Goal: Task Accomplishment & Management: Complete application form

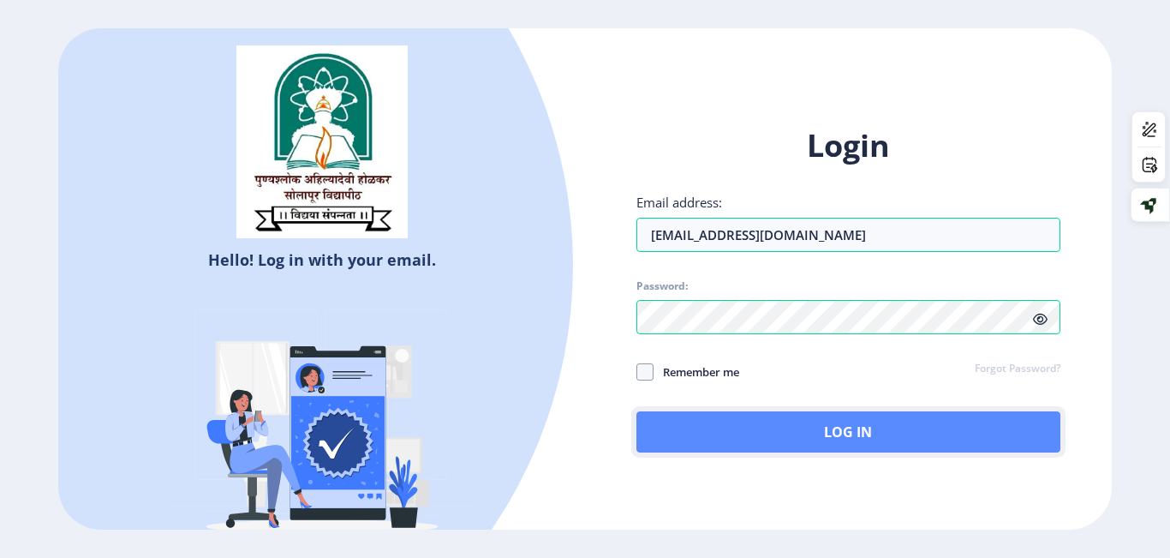
click at [827, 421] on button "Log In" at bounding box center [848, 431] width 424 height 41
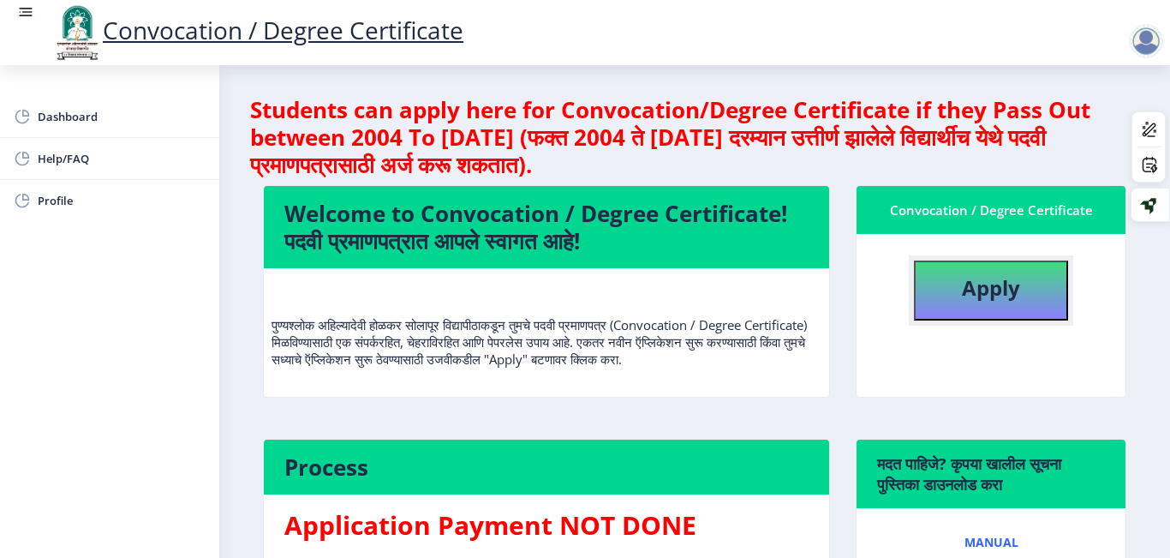
click at [957, 307] on button "Apply" at bounding box center [991, 290] width 154 height 60
select select
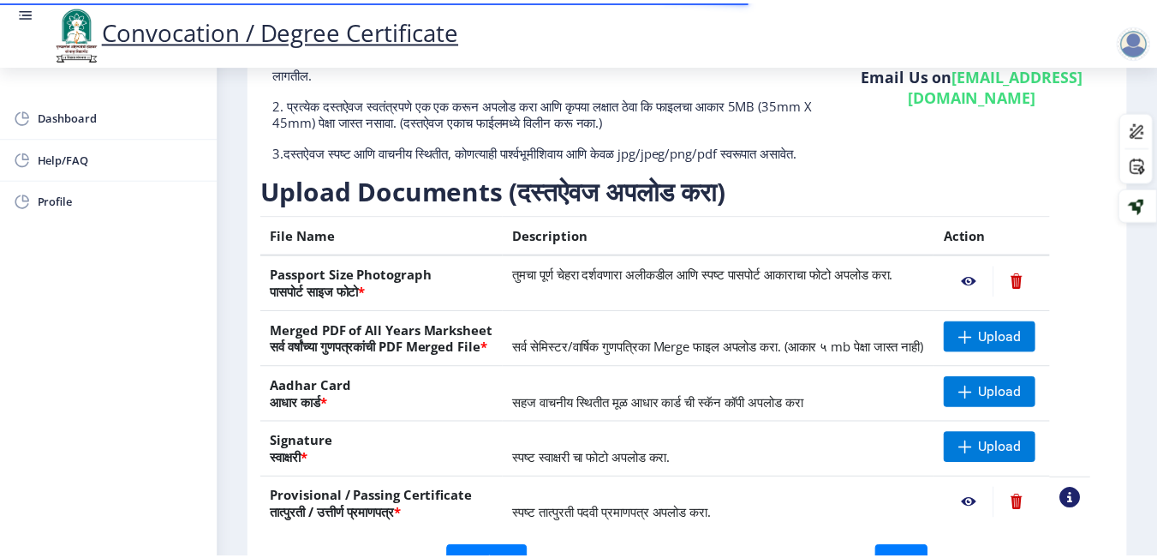
scroll to position [164, 0]
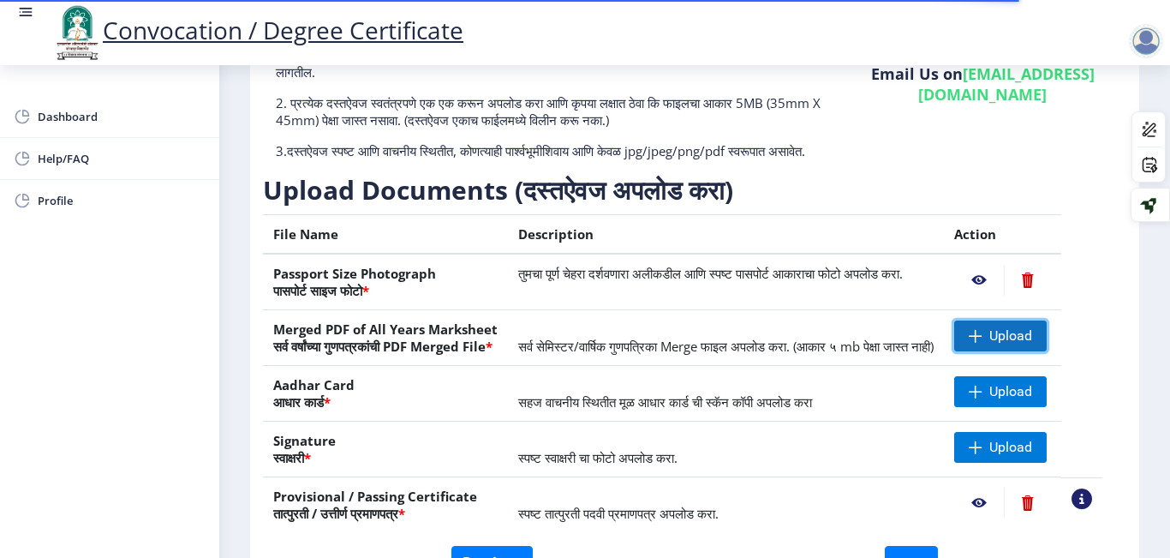
click at [985, 351] on span "Upload" at bounding box center [1000, 335] width 92 height 31
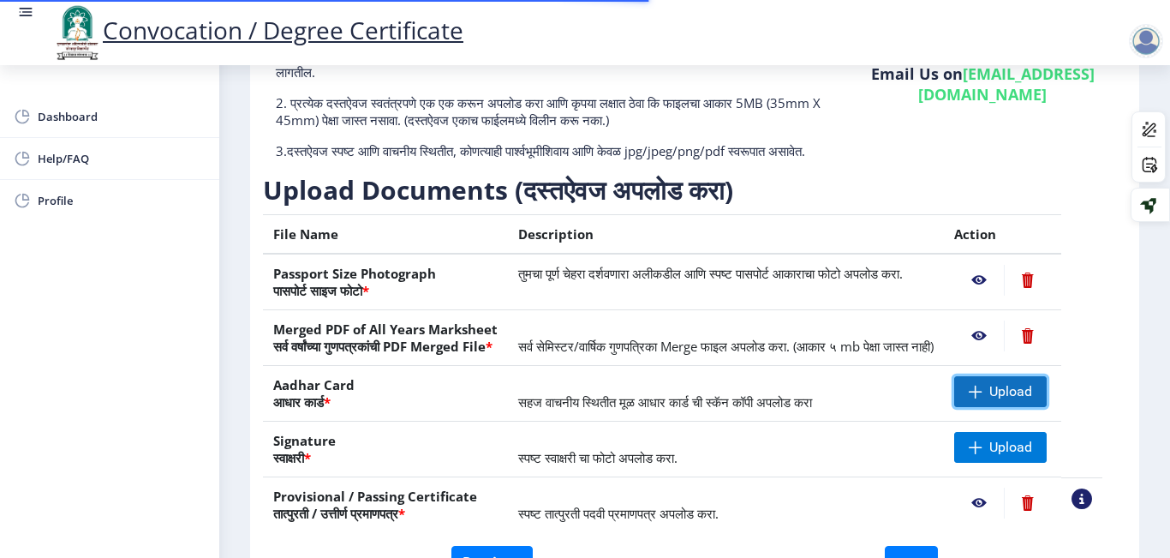
click at [1007, 407] on span "Upload" at bounding box center [1000, 391] width 92 height 31
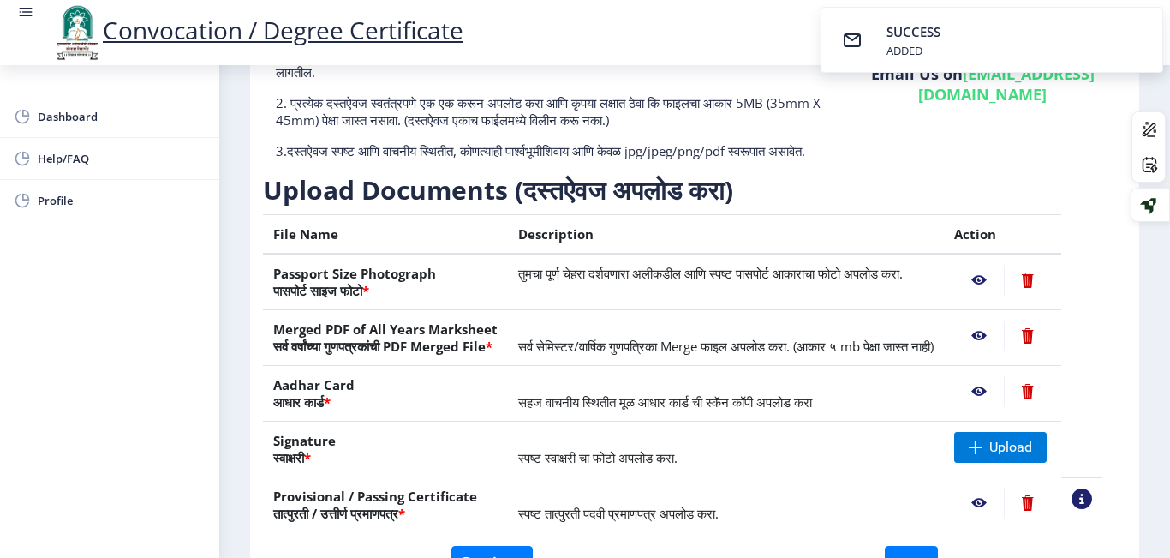
click at [1000, 407] on nb-action at bounding box center [979, 391] width 50 height 31
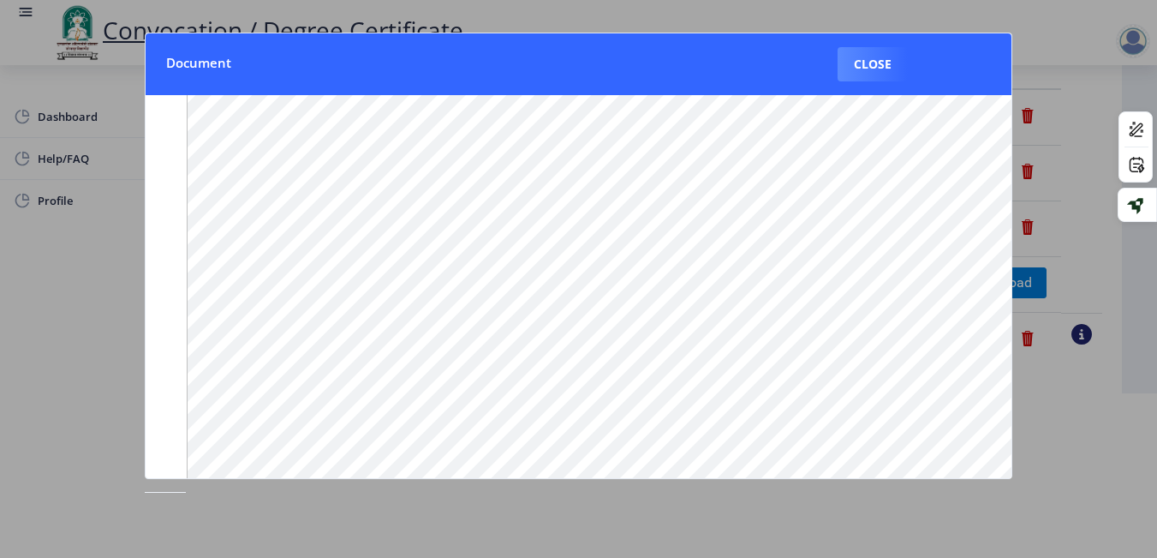
scroll to position [0, 0]
click at [869, 66] on button "Close" at bounding box center [873, 64] width 70 height 34
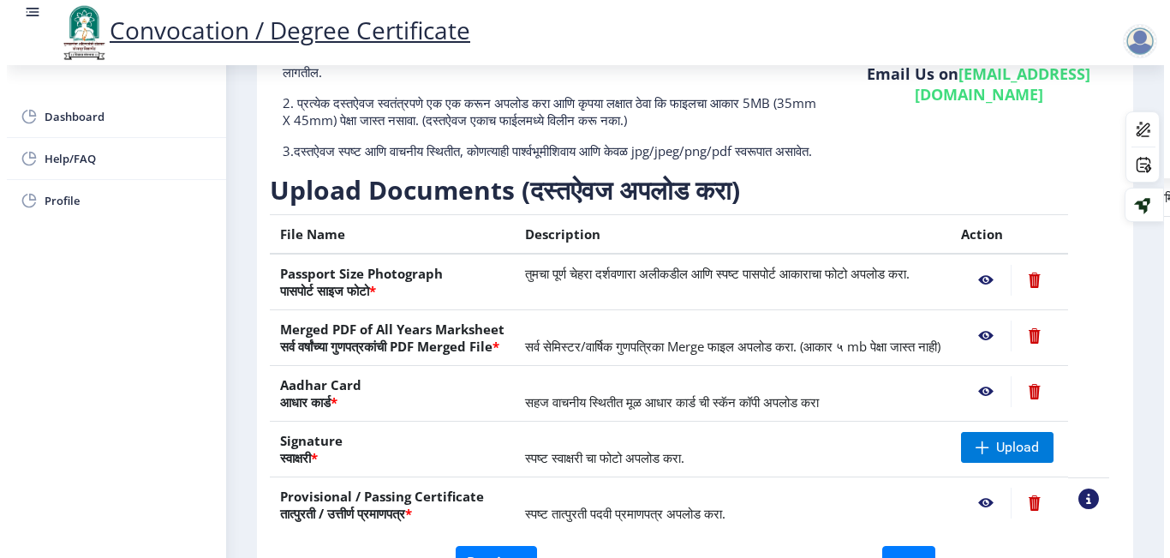
scroll to position [140, 0]
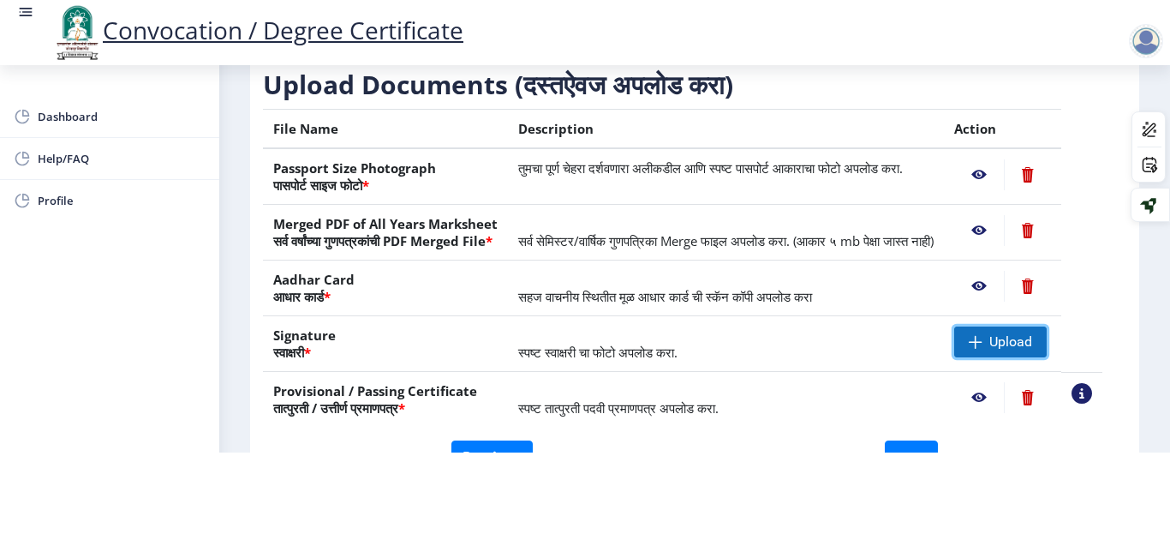
click at [982, 345] on span at bounding box center [976, 342] width 14 height 14
click at [994, 337] on nb-action at bounding box center [979, 341] width 50 height 31
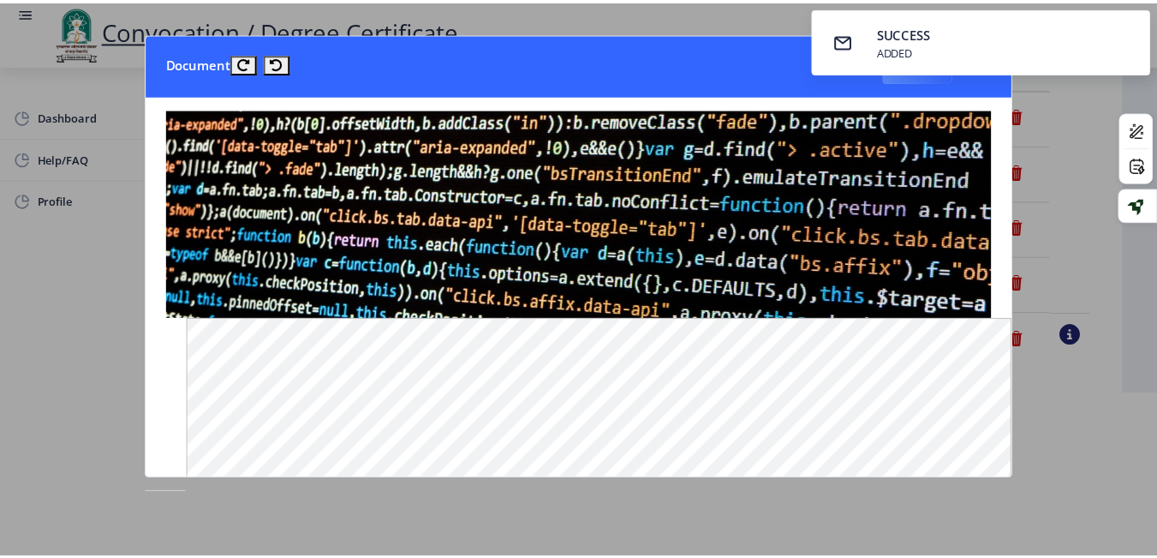
scroll to position [0, 0]
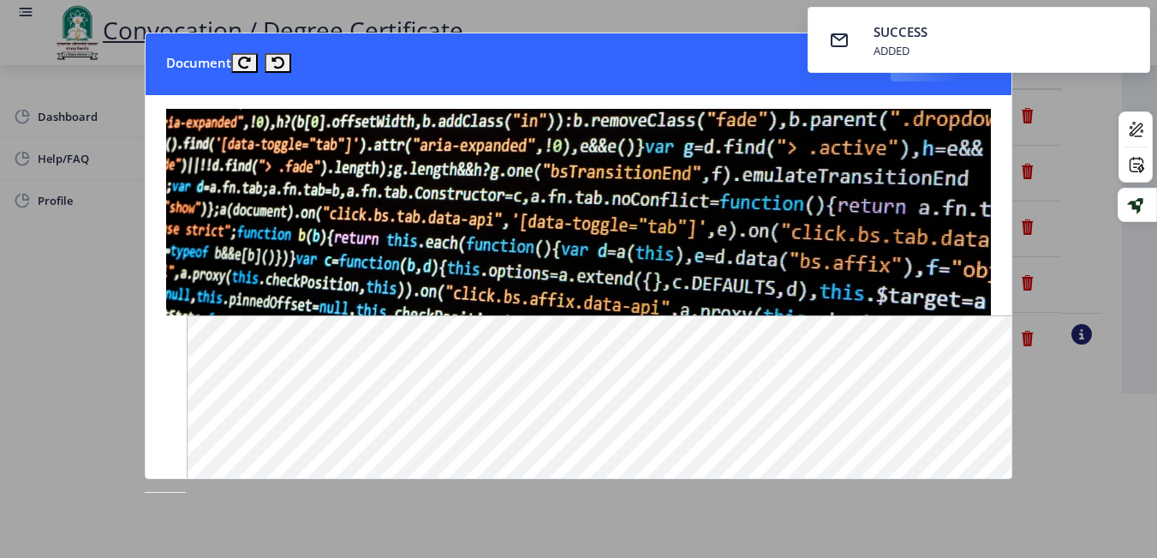
click at [1045, 310] on div at bounding box center [578, 279] width 1157 height 558
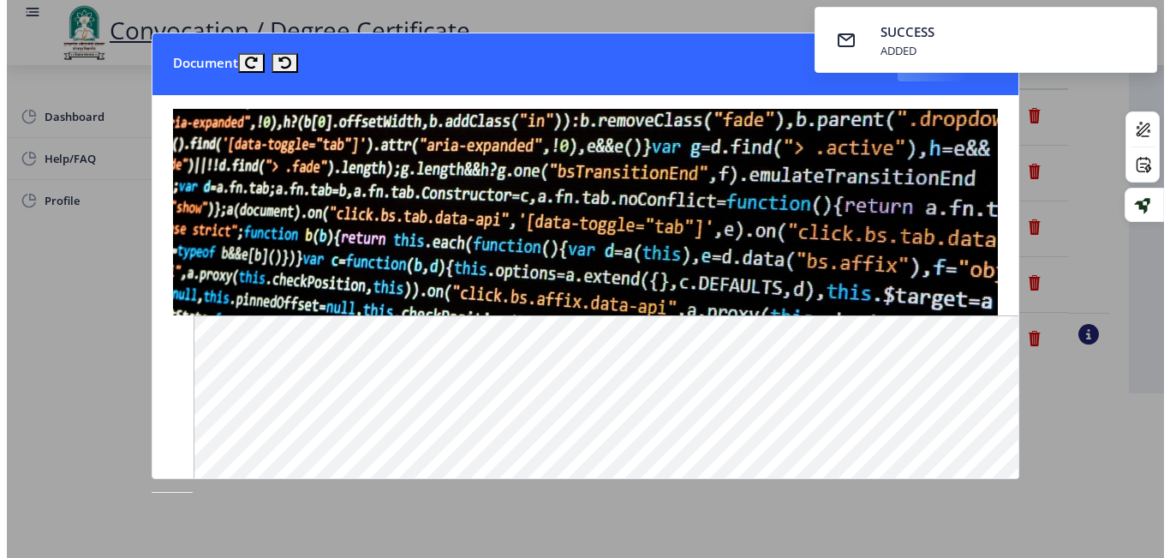
scroll to position [140, 0]
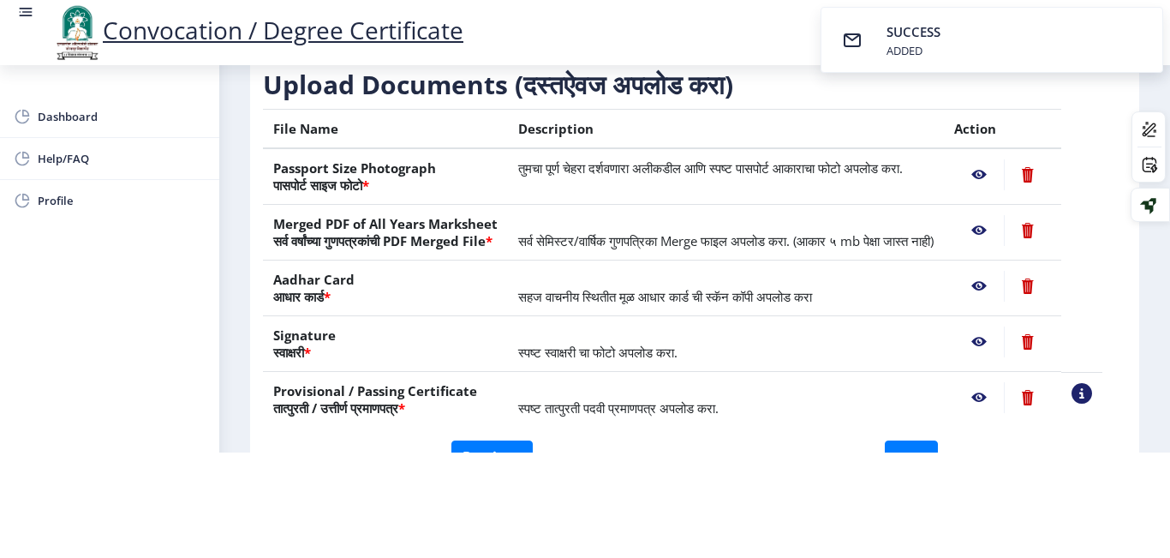
click at [1044, 335] on nb-action at bounding box center [1027, 341] width 47 height 31
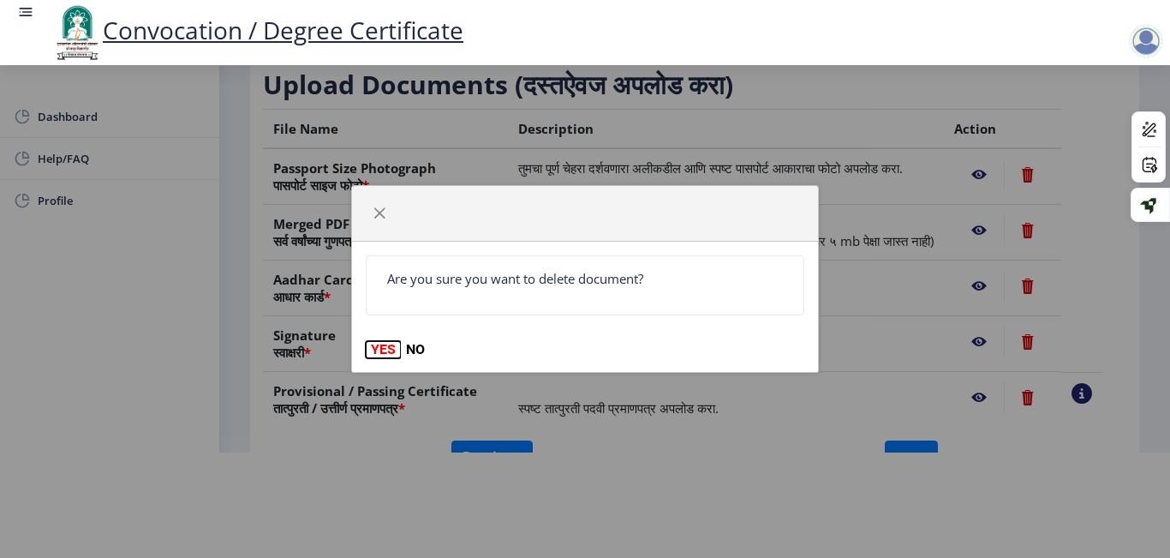
click at [379, 351] on button "YES" at bounding box center [383, 349] width 35 height 17
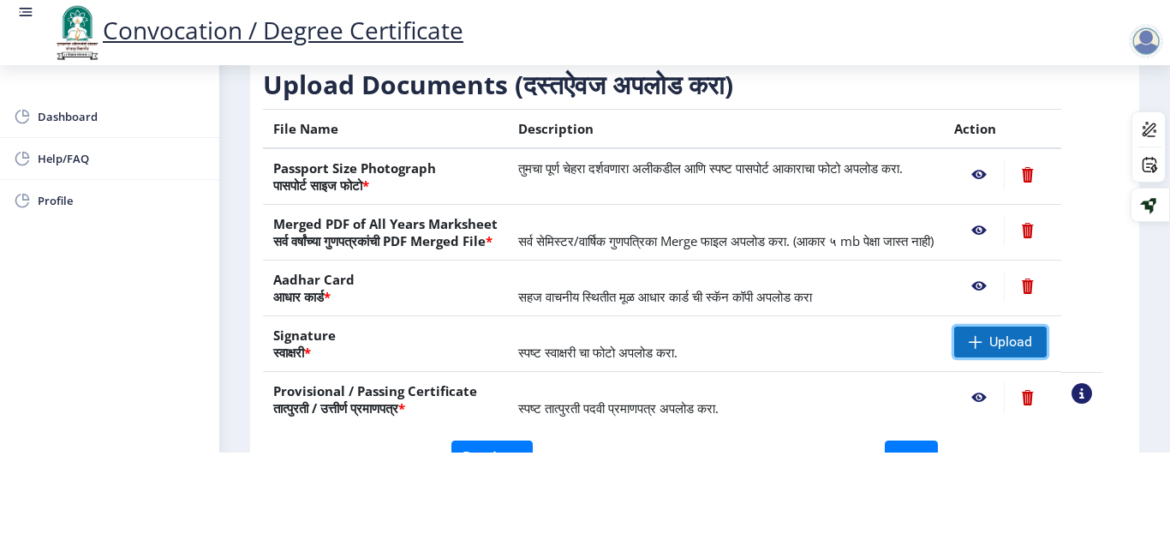
click at [1003, 338] on span "Upload" at bounding box center [1000, 341] width 92 height 31
click at [999, 337] on nb-action at bounding box center [979, 341] width 50 height 31
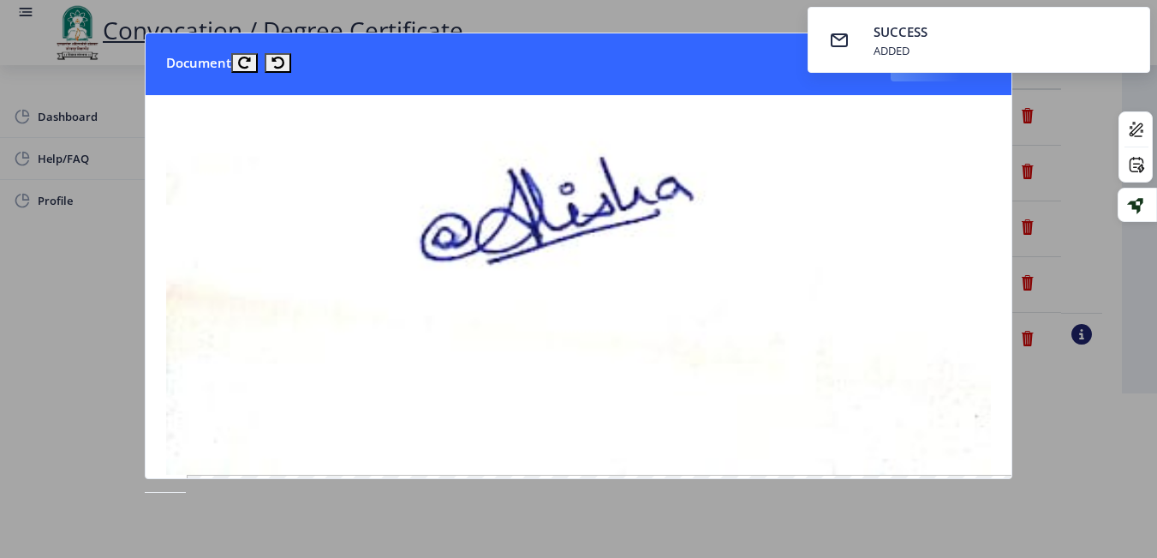
scroll to position [283, 0]
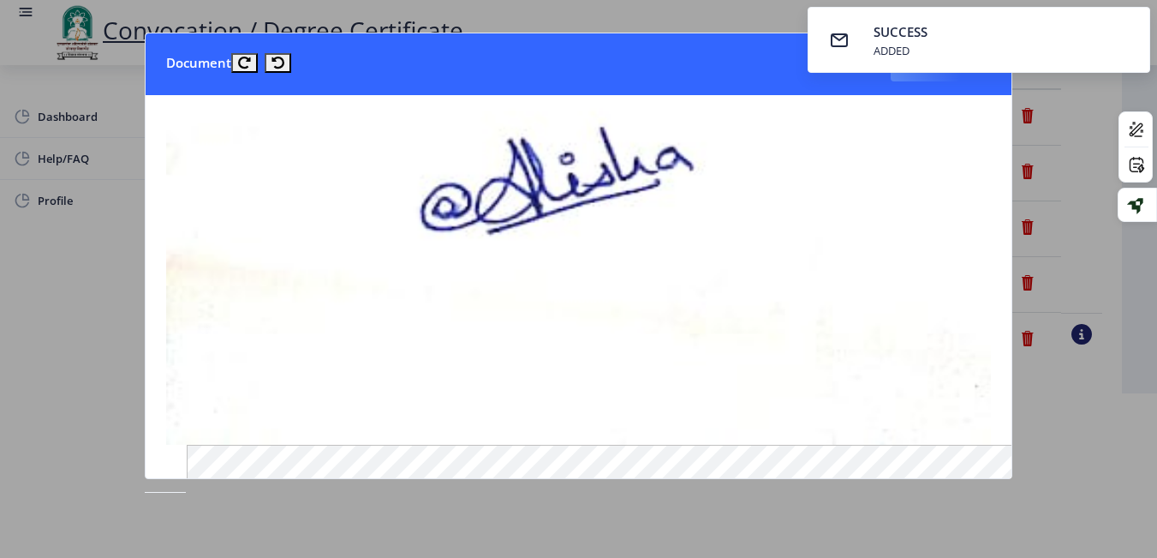
click at [748, 319] on img at bounding box center [578, 134] width 825 height 618
click at [1096, 184] on div at bounding box center [578, 279] width 1157 height 558
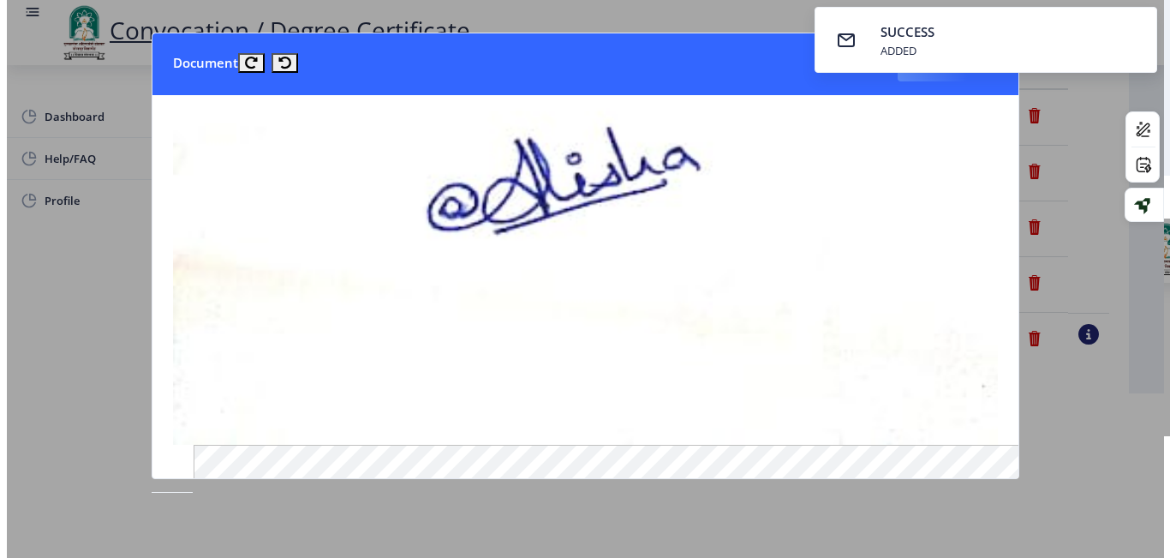
scroll to position [140, 0]
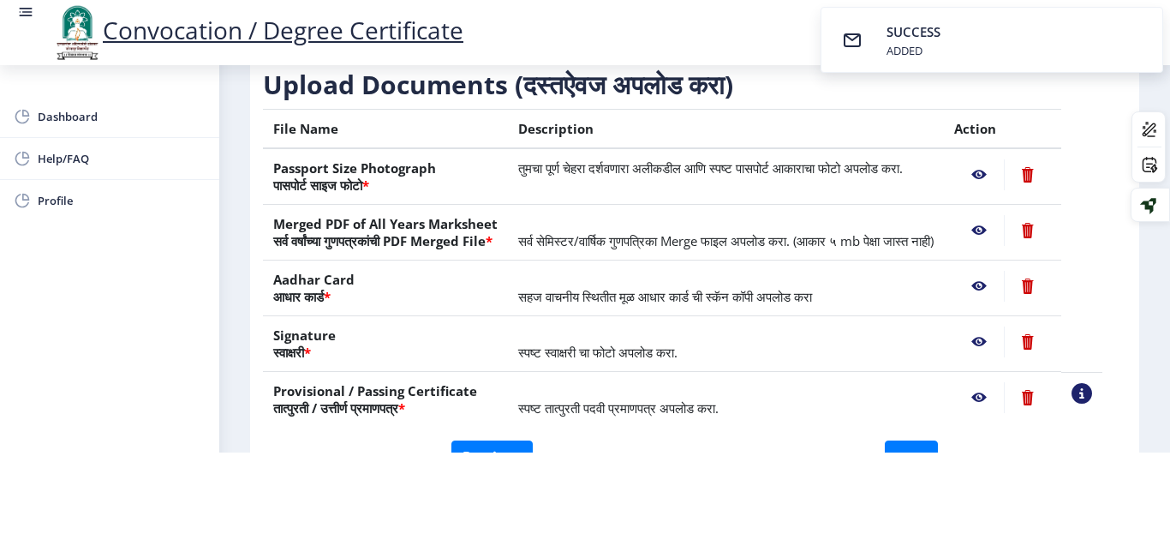
click at [994, 159] on nb-action at bounding box center [979, 174] width 50 height 31
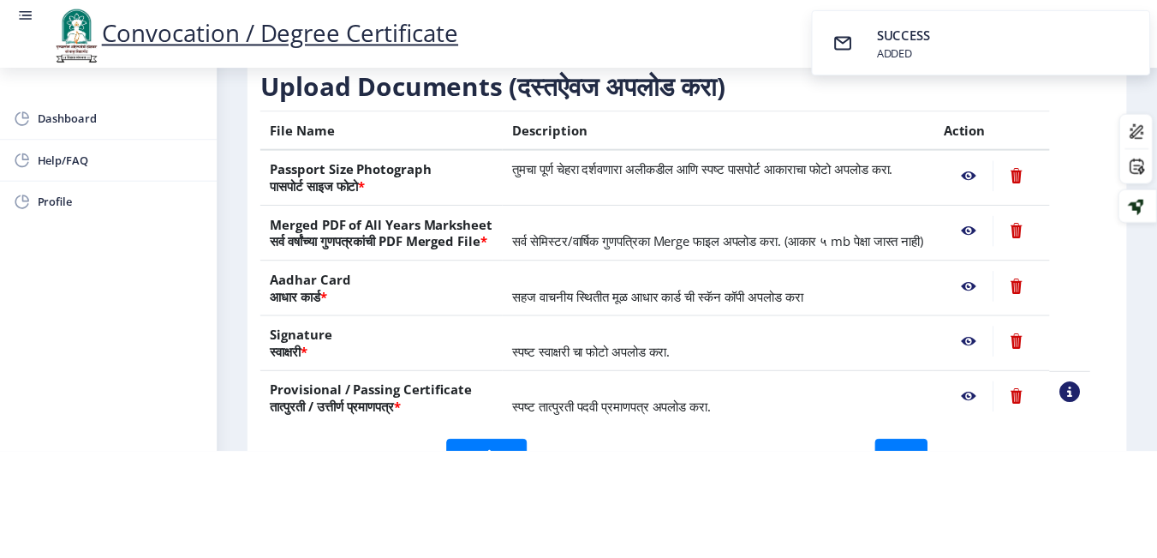
scroll to position [0, 0]
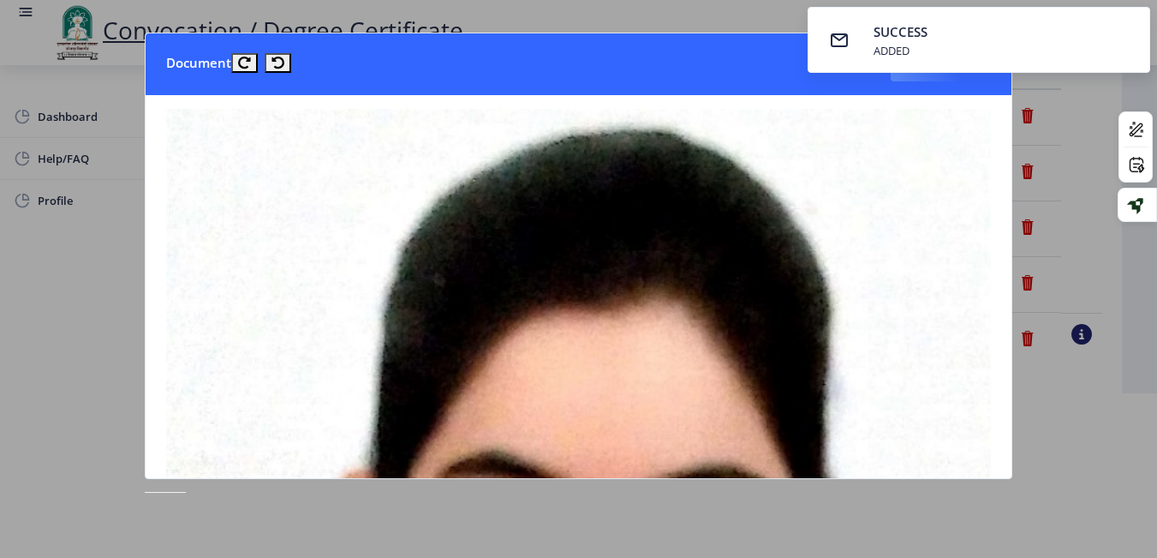
click at [1082, 180] on div at bounding box center [578, 279] width 1157 height 558
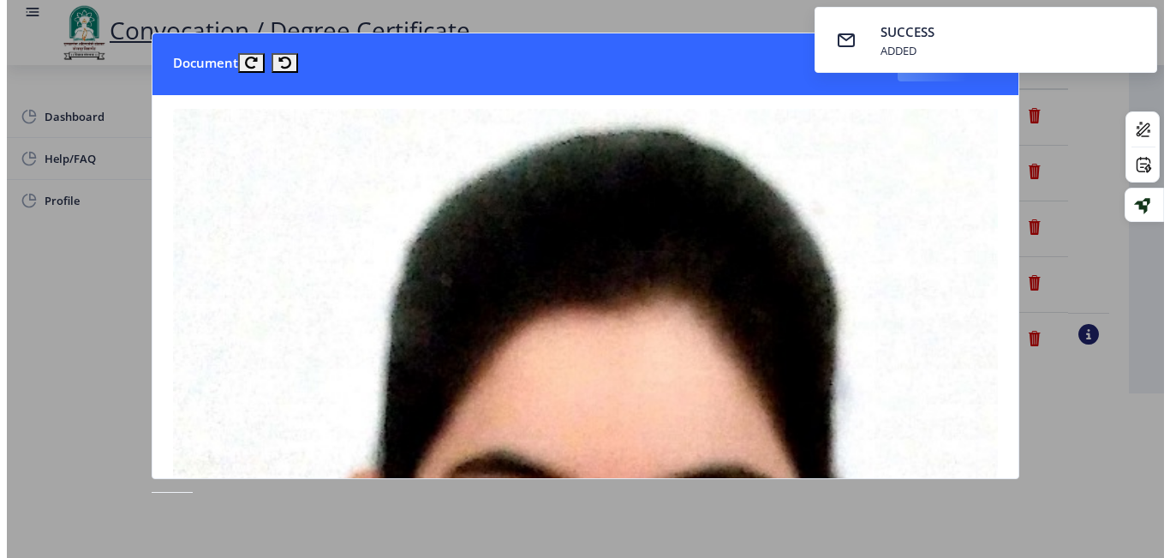
scroll to position [140, 0]
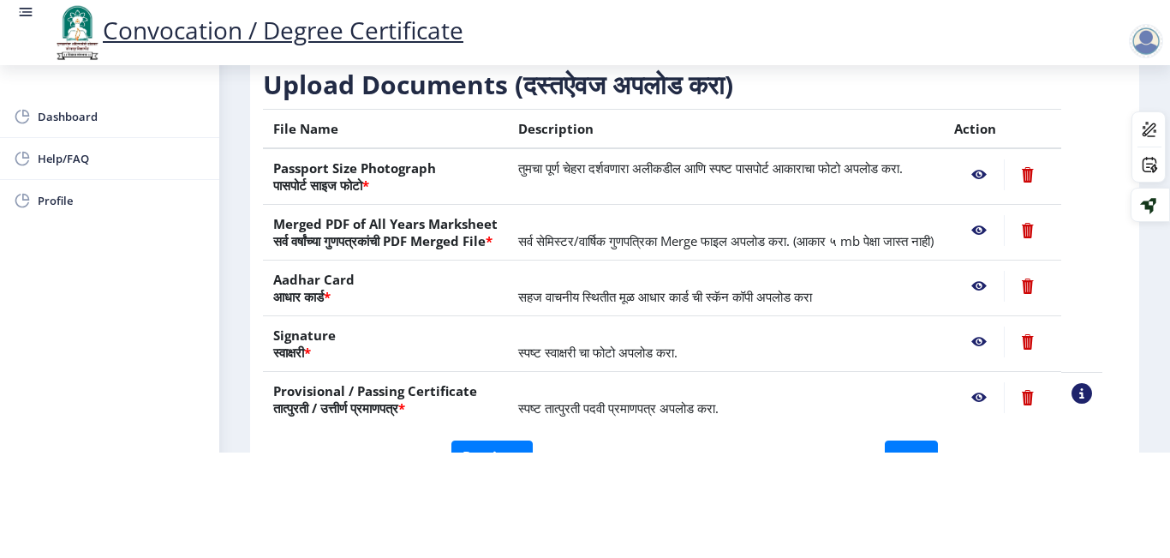
click at [996, 215] on nb-action at bounding box center [979, 230] width 50 height 31
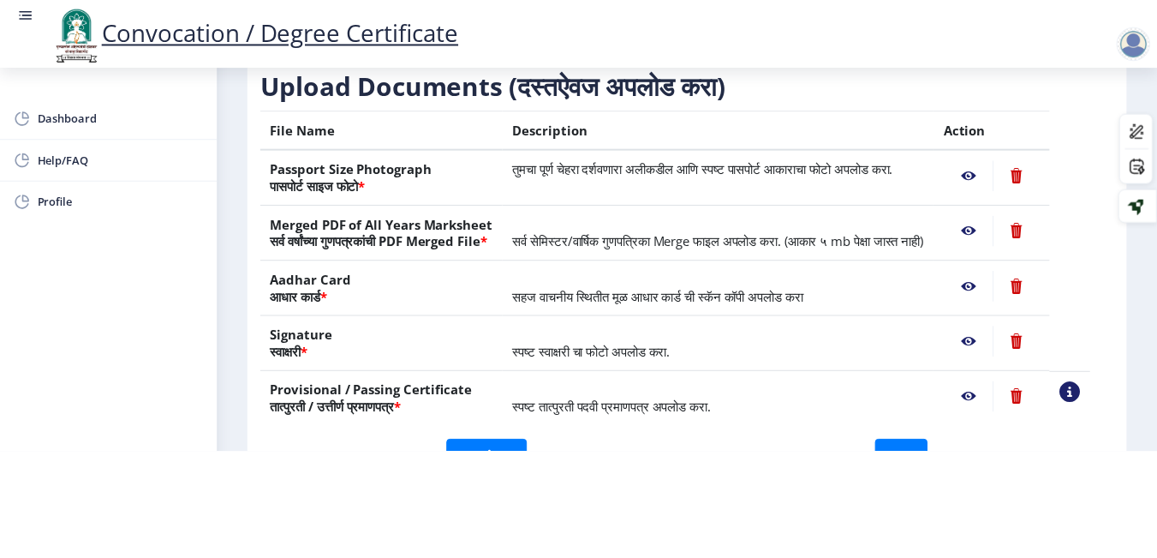
scroll to position [0, 0]
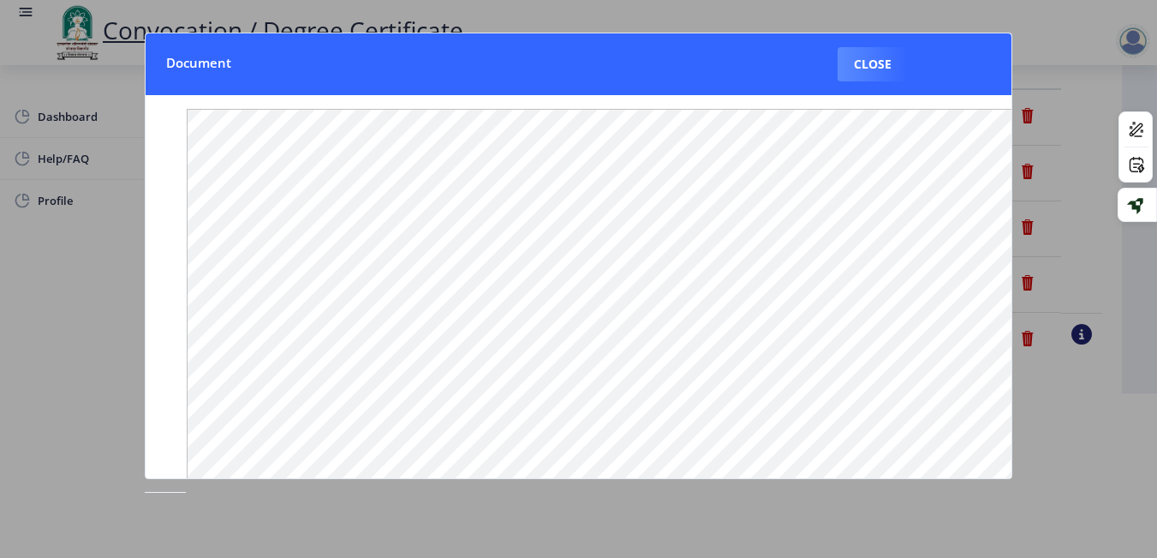
click at [1088, 223] on div at bounding box center [578, 279] width 1157 height 558
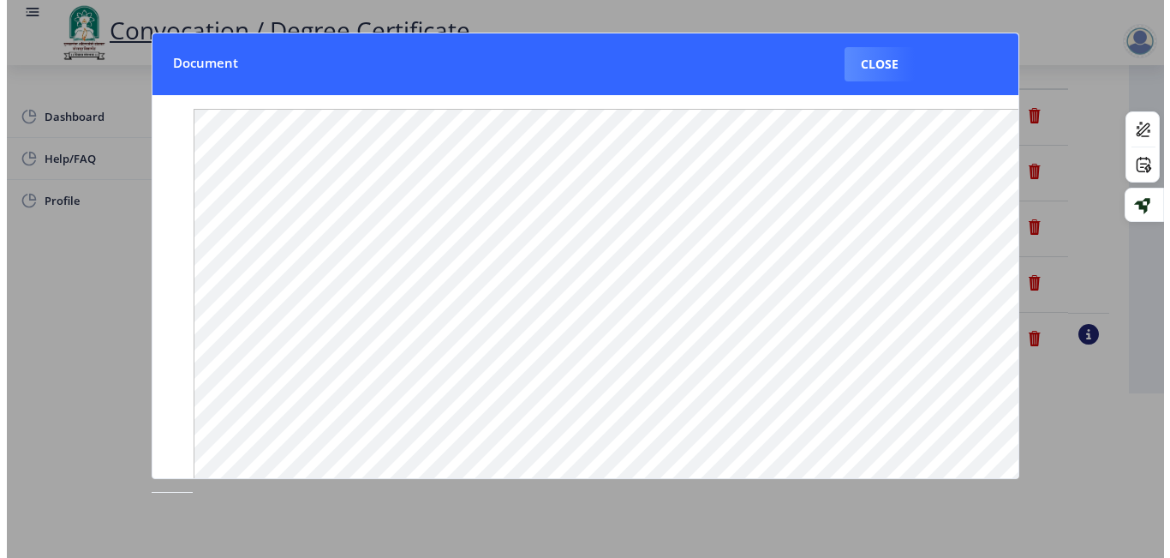
scroll to position [140, 0]
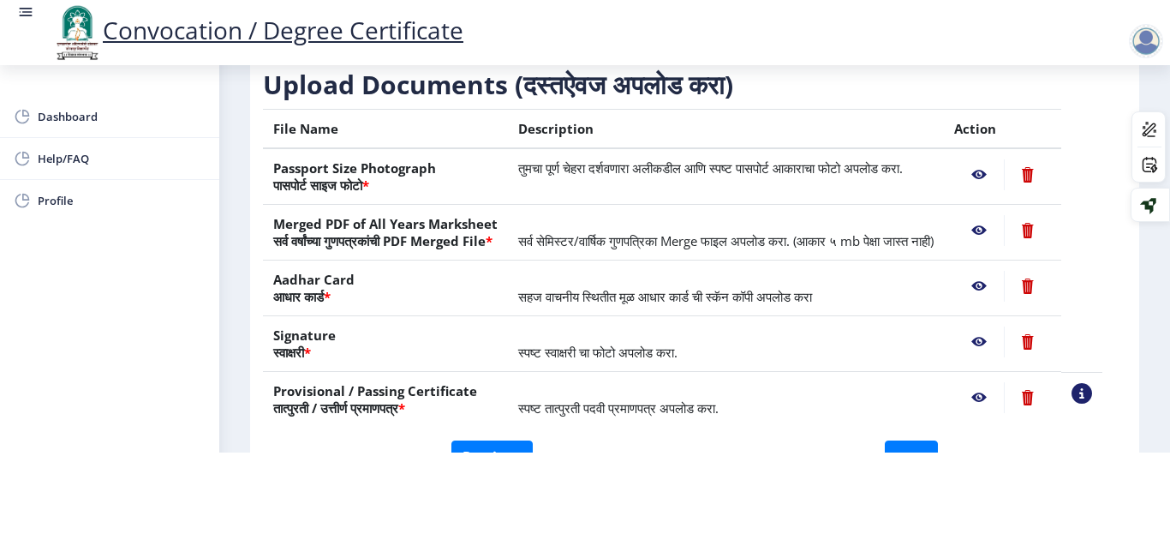
click at [1002, 287] on nb-action at bounding box center [979, 286] width 50 height 31
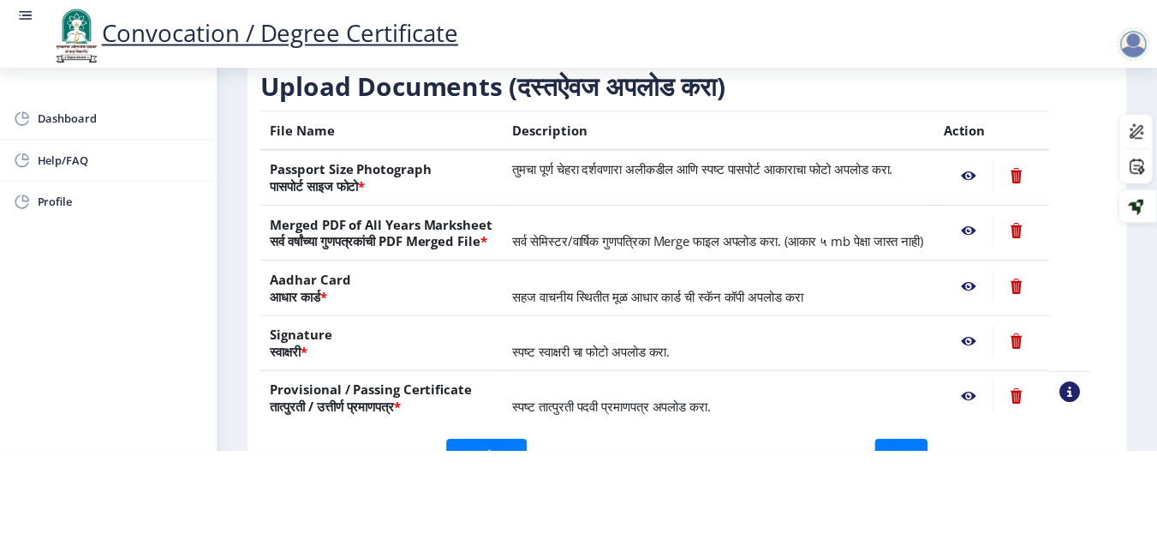
scroll to position [0, 0]
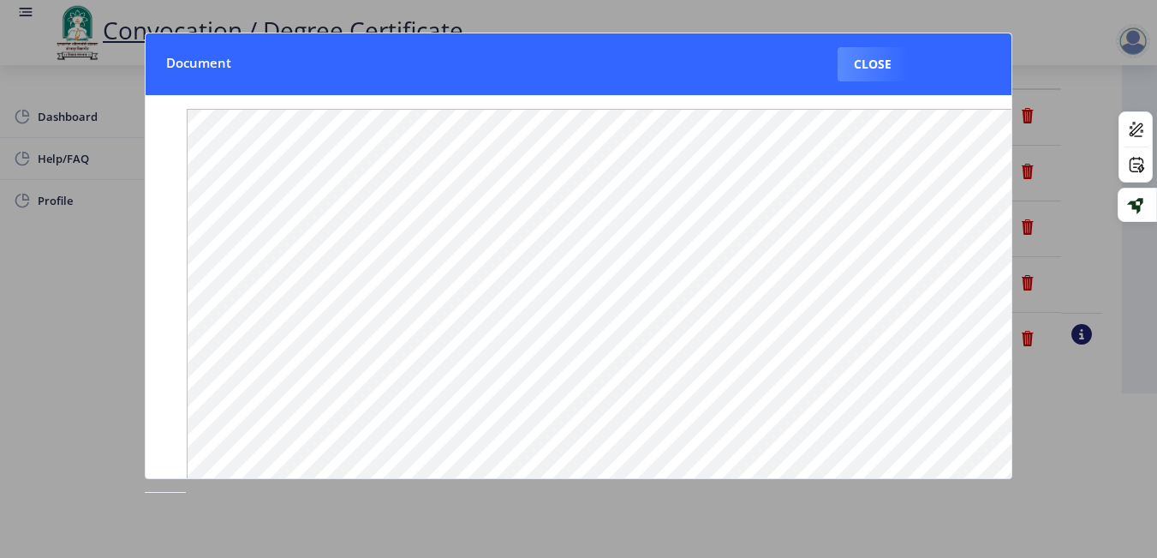
click at [1118, 280] on div at bounding box center [578, 279] width 1157 height 558
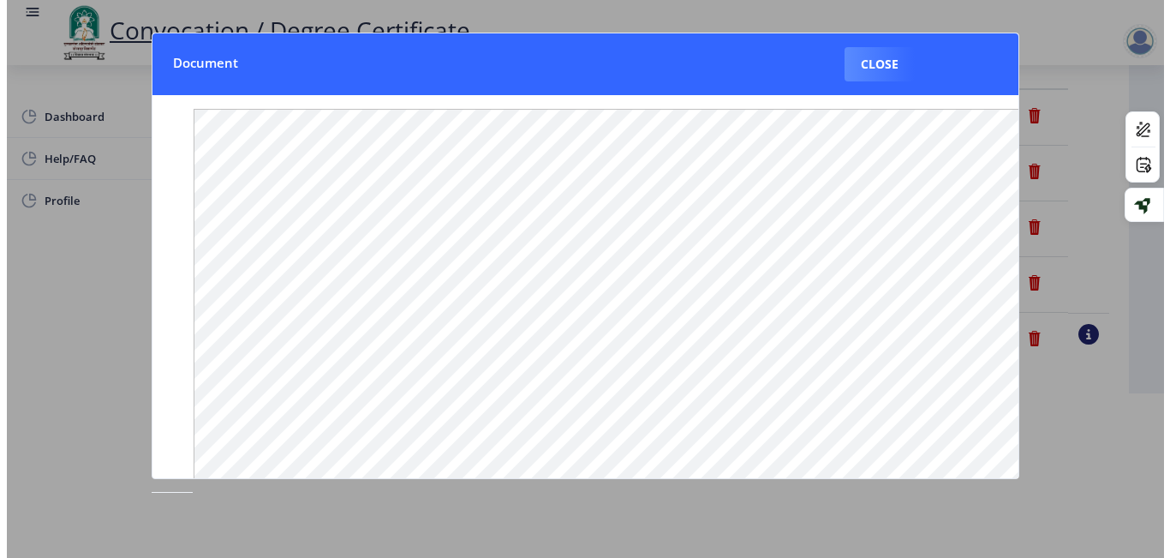
scroll to position [140, 0]
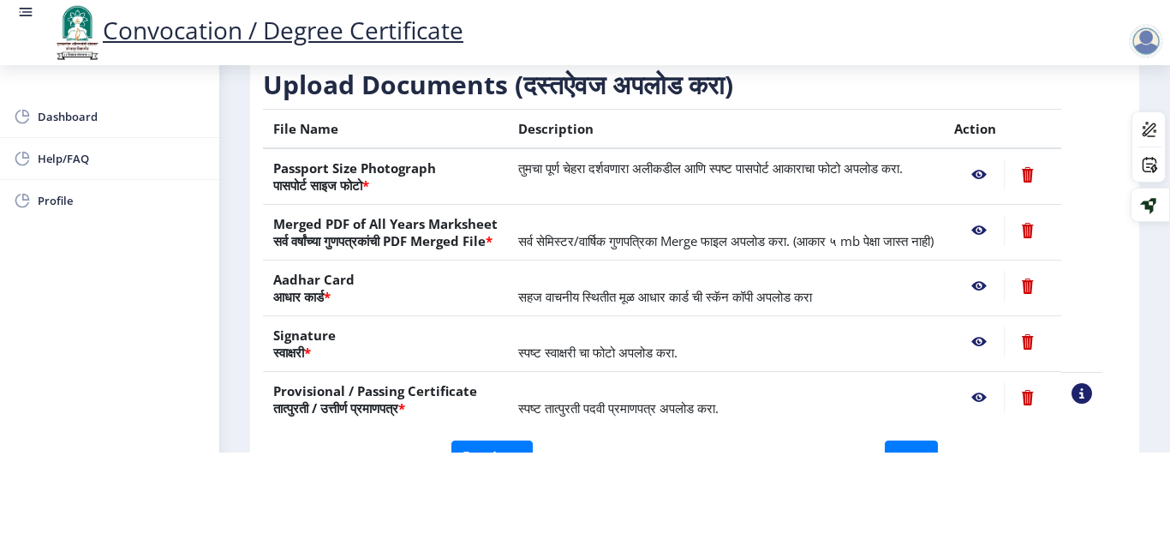
click at [993, 347] on nb-action at bounding box center [979, 341] width 50 height 31
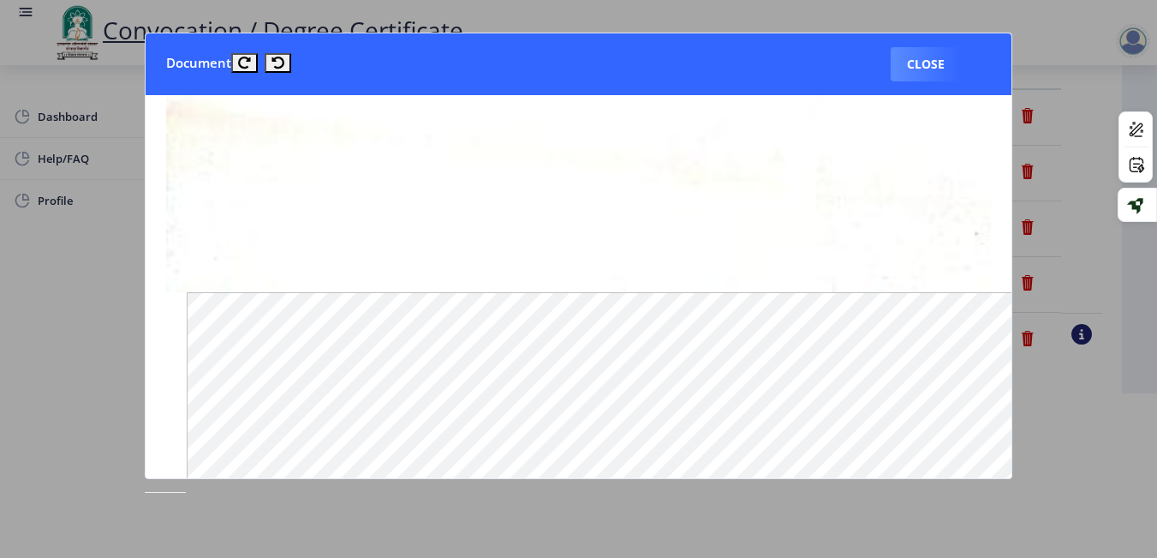
scroll to position [462, 0]
click at [1131, 310] on div at bounding box center [578, 279] width 1157 height 558
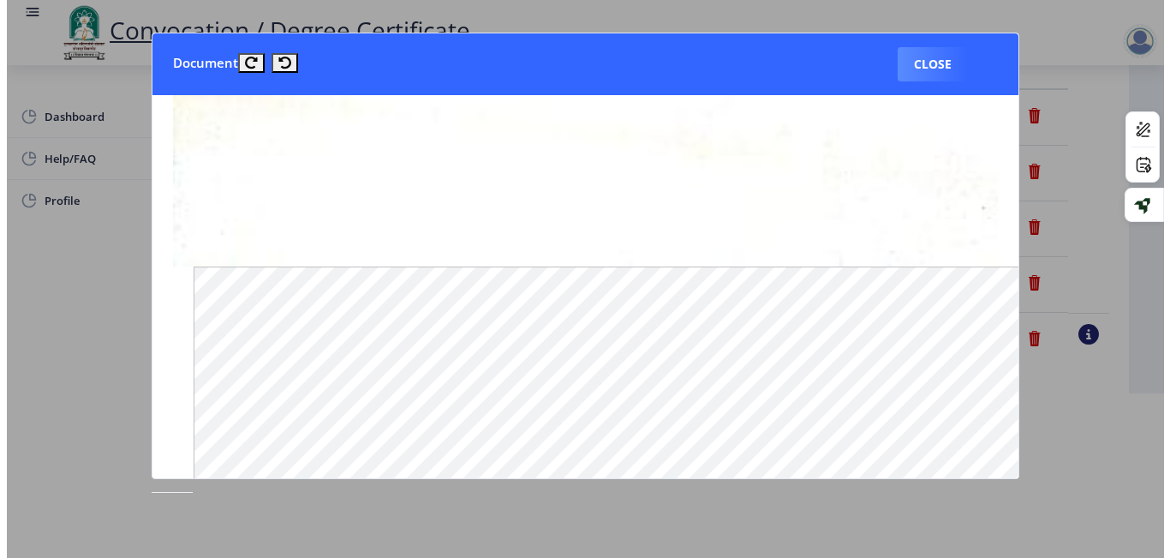
scroll to position [140, 0]
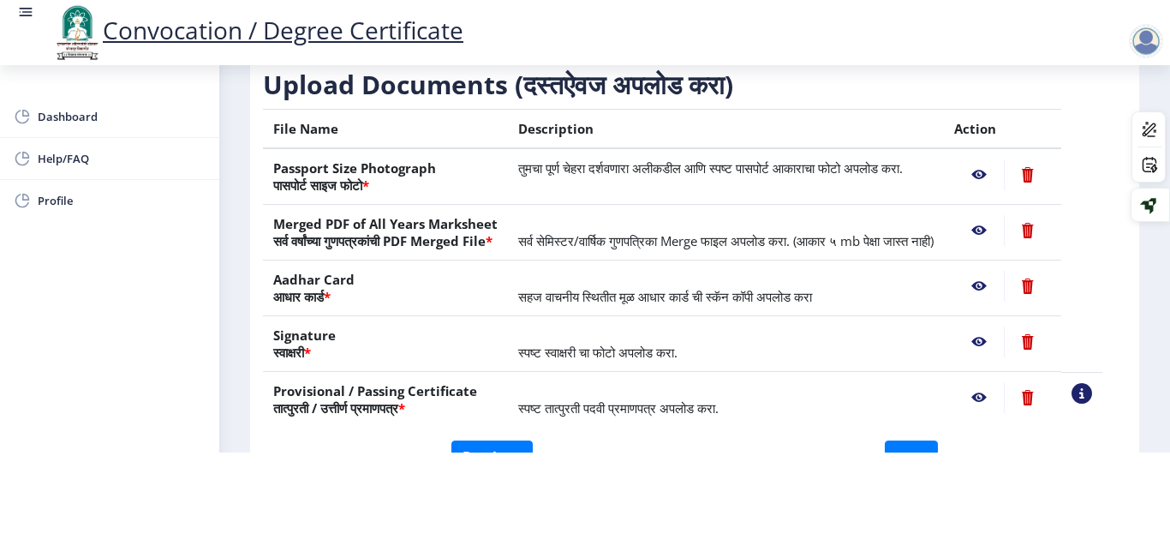
click at [1003, 395] on nb-action at bounding box center [979, 397] width 50 height 31
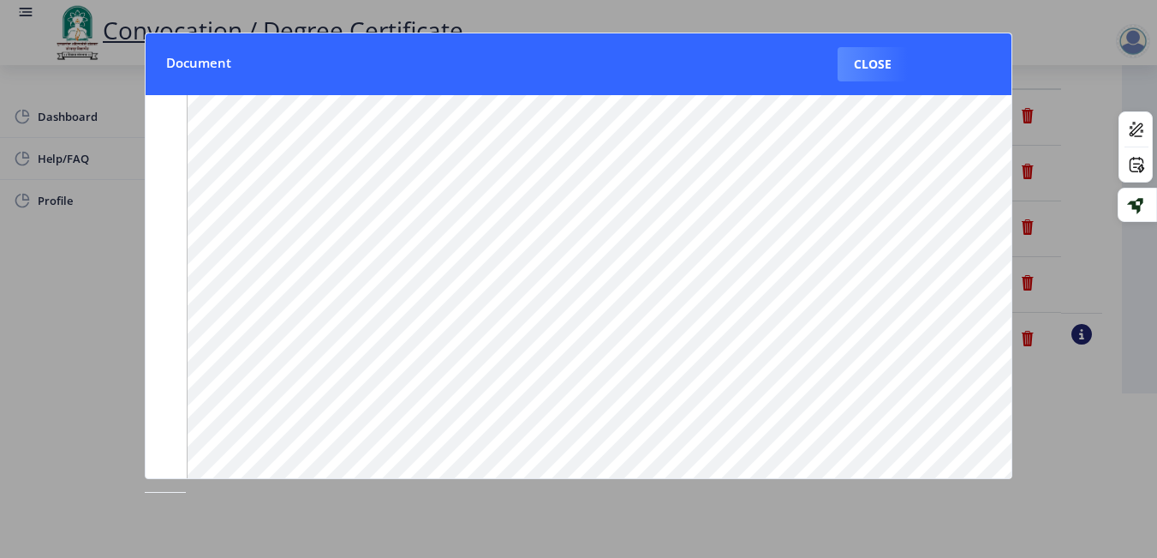
scroll to position [252, 0]
click at [1099, 456] on div at bounding box center [578, 279] width 1157 height 558
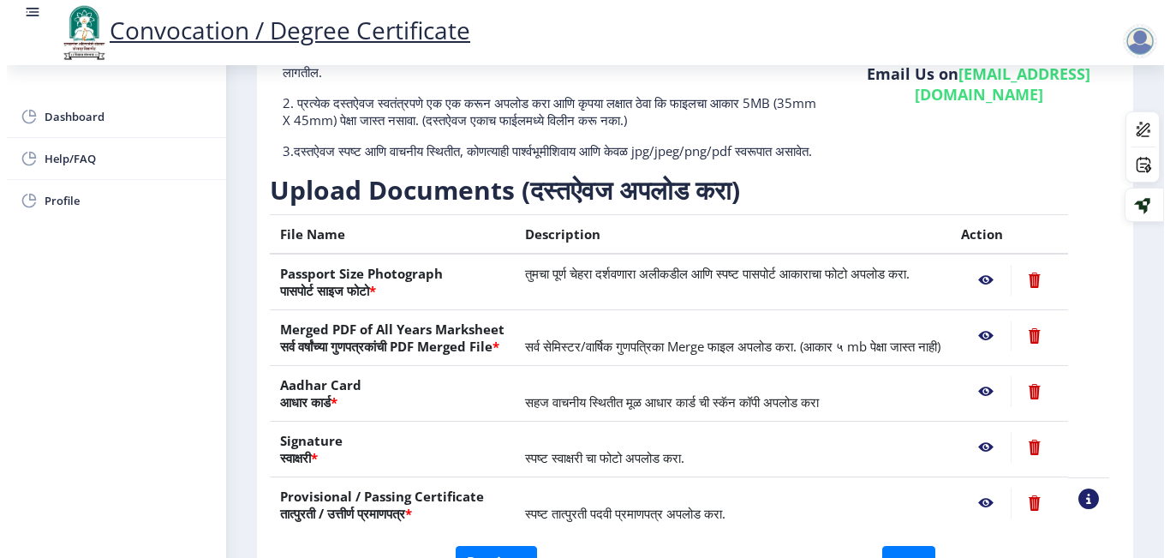
scroll to position [140, 0]
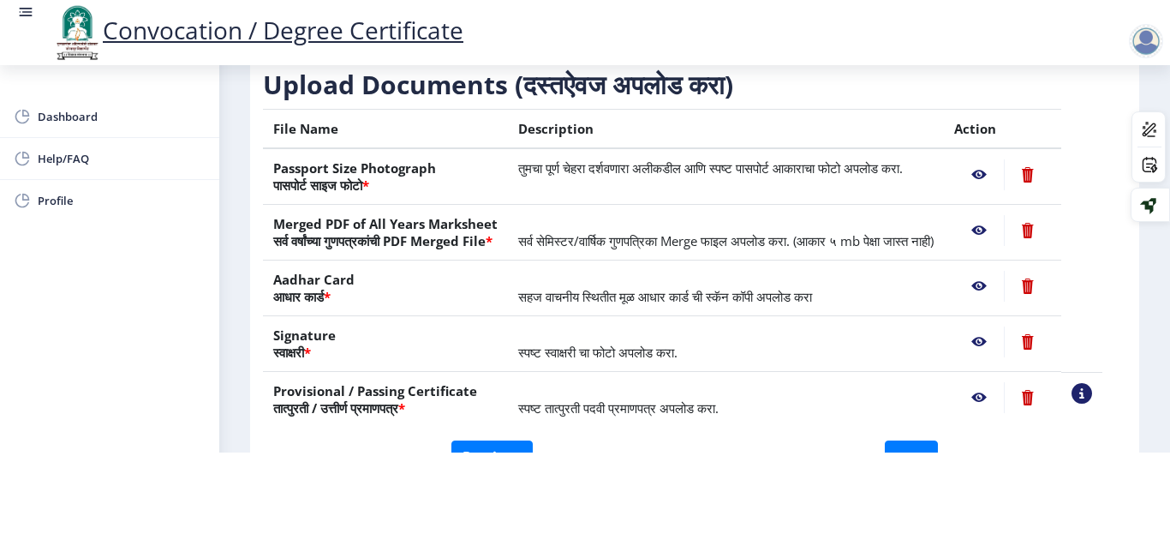
click at [241, 361] on nb-layout-column "First step 2 Second step 3 Third step Instructions (सूचना) 1. कृपया लक्षात घ्या…" at bounding box center [694, 151] width 951 height 713
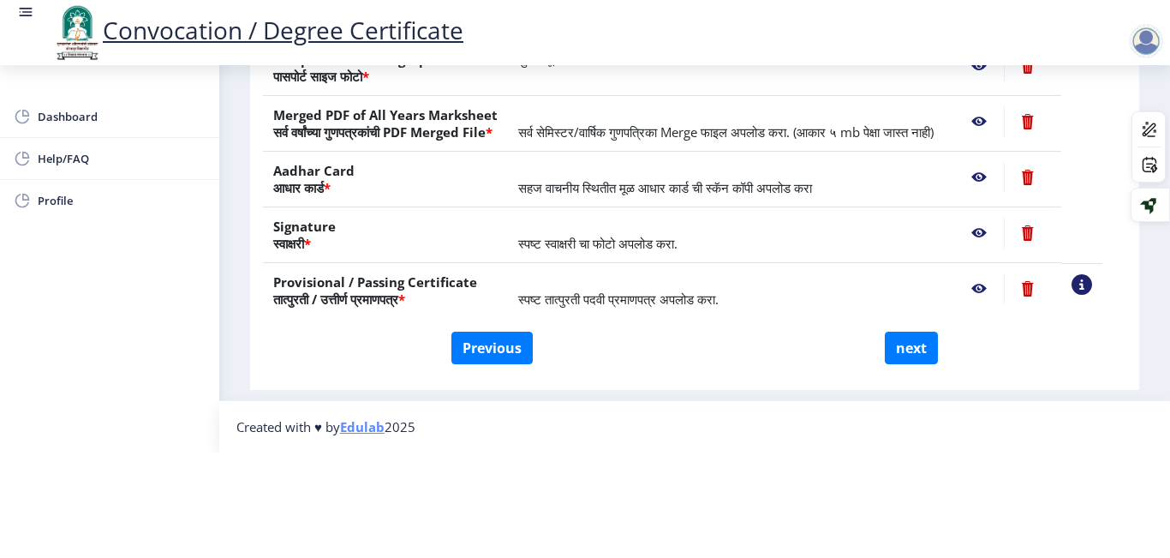
scroll to position [307, 0]
click at [392, 427] on html "Convocation / Degree Certificate Dashboard Help/FAQ Profile First step 2 Second…" at bounding box center [585, 174] width 1170 height 558
click at [120, 347] on div "Dashboard Help/FAQ Profile" at bounding box center [109, 311] width 219 height 492
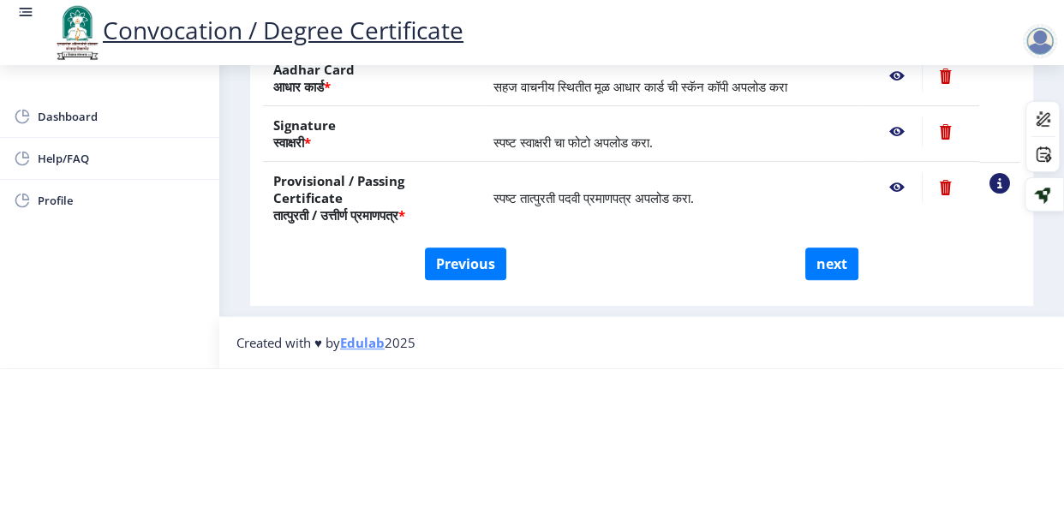
scroll to position [408, 0]
click at [824, 263] on button "next" at bounding box center [831, 263] width 53 height 33
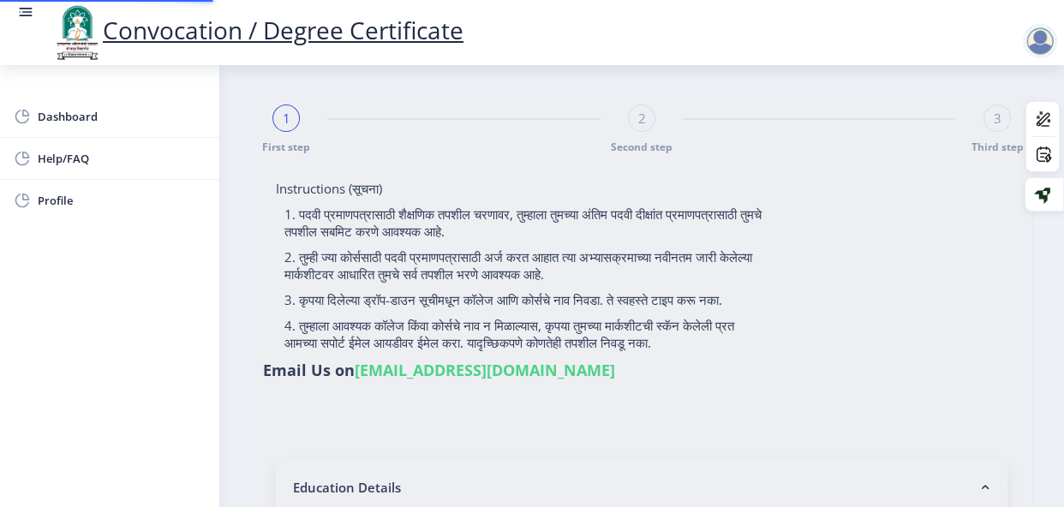
select select
type input "Sayyed Alisha Rukmoddin"
type input "Rizwana"
type input "2015032500293613"
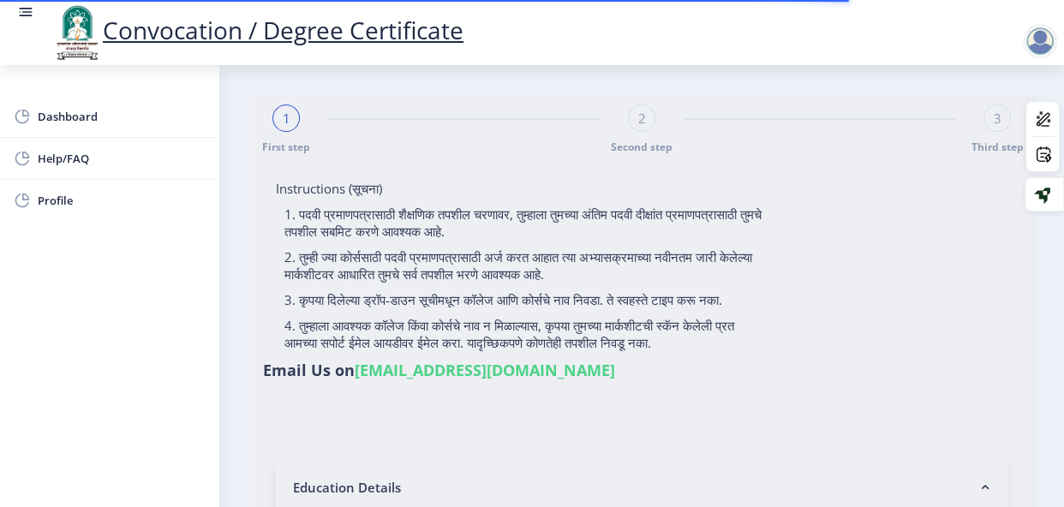
select select "Regular"
select select "2019"
select select "March"
select select "FIRST CLASS WITH DISTINCTION"
type input "806990"
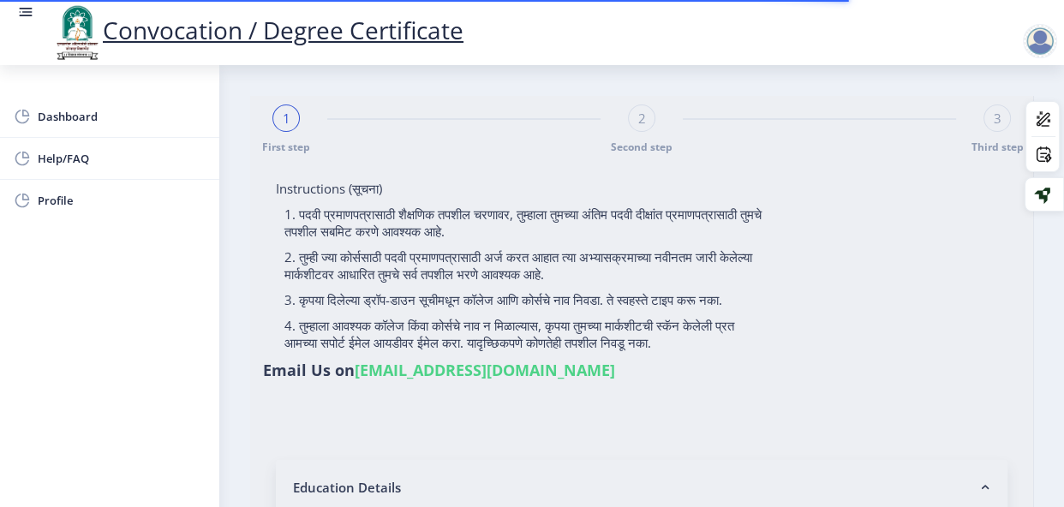
select select
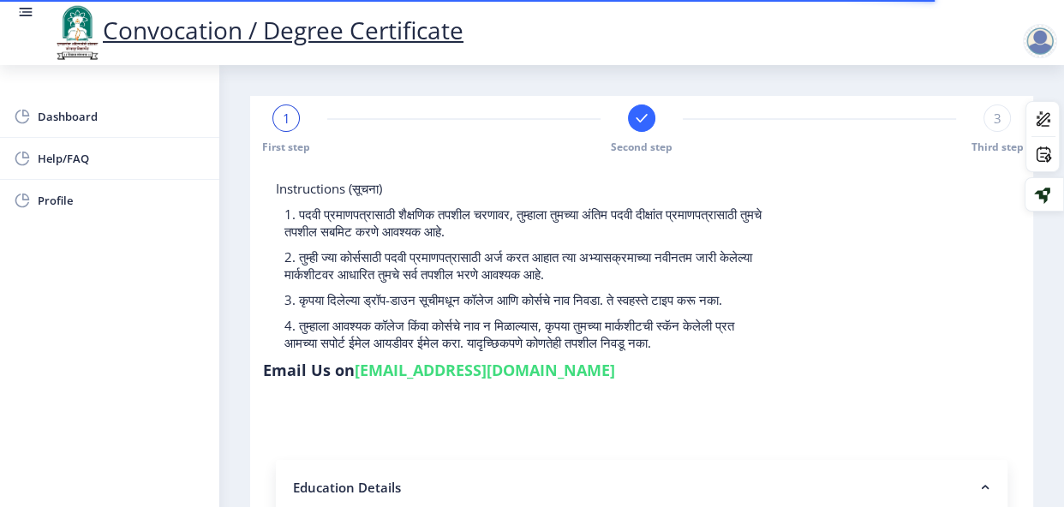
select select
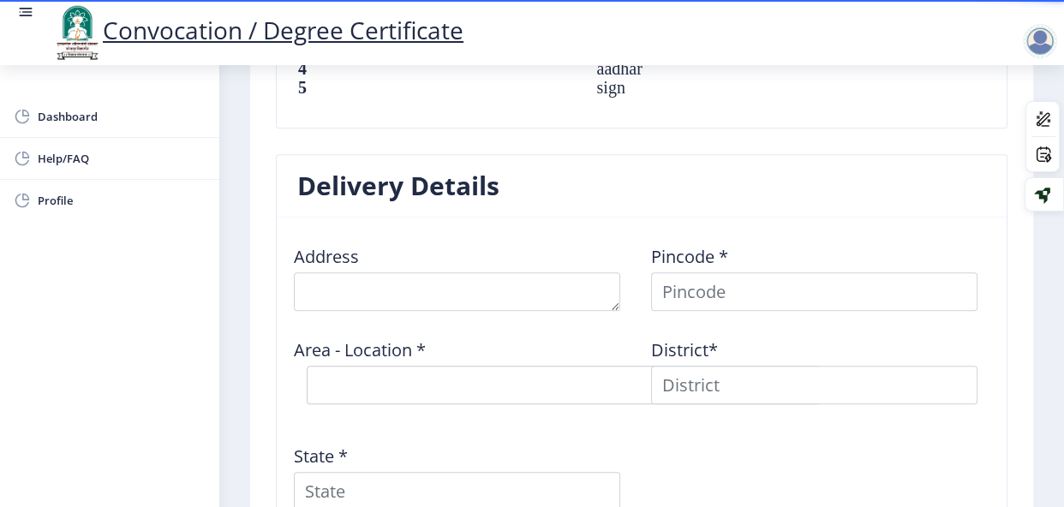
scroll to position [1300, 0]
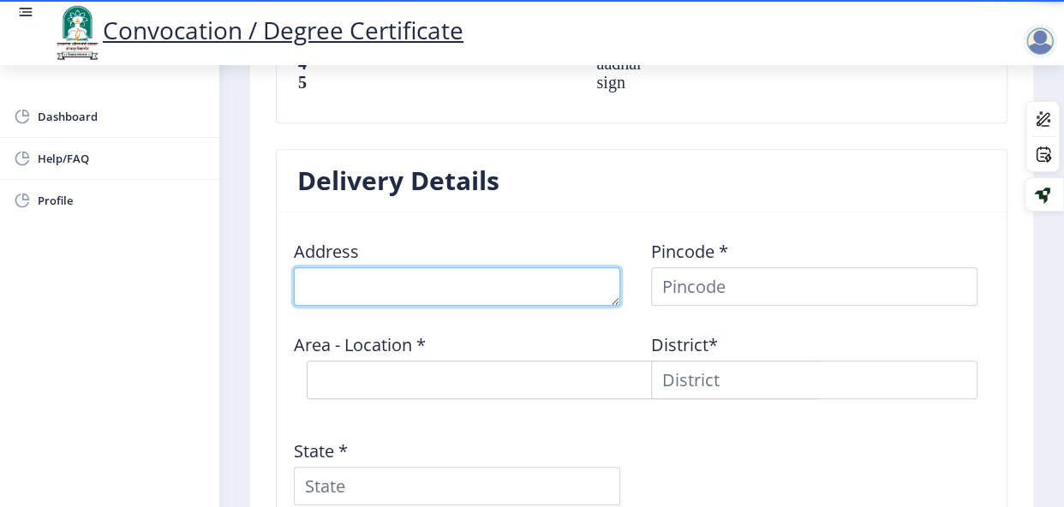
click at [562, 284] on textarea at bounding box center [457, 286] width 326 height 39
type textarea "532, south sadar bazar"
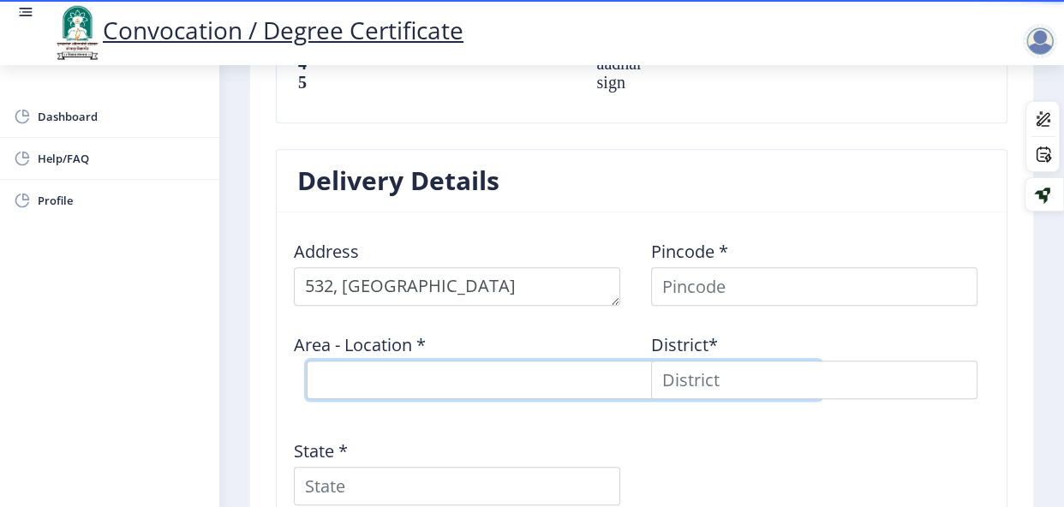
click at [487, 375] on select "Select Area Location" at bounding box center [564, 380] width 514 height 39
click at [426, 361] on select "Select Area Location" at bounding box center [564, 380] width 514 height 39
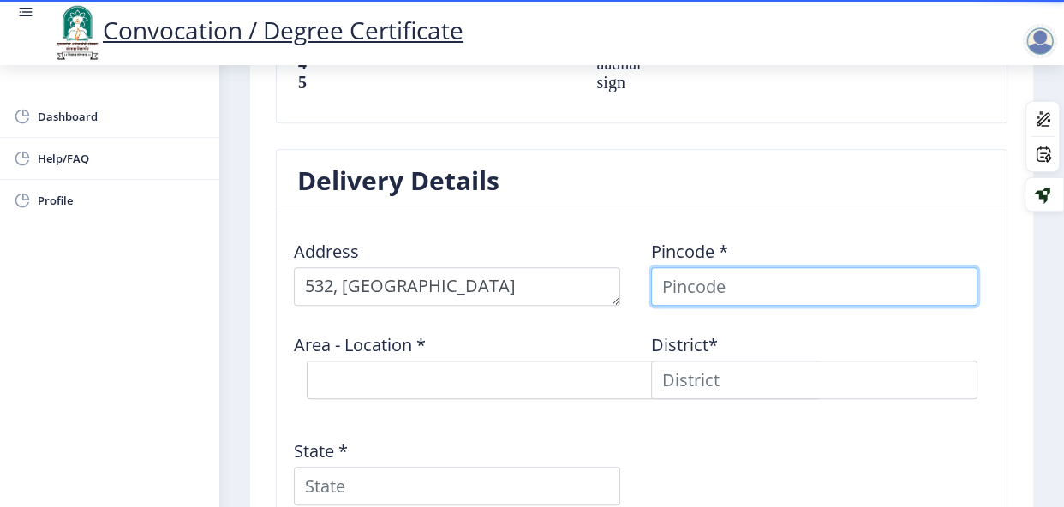
click at [687, 283] on input at bounding box center [814, 286] width 326 height 39
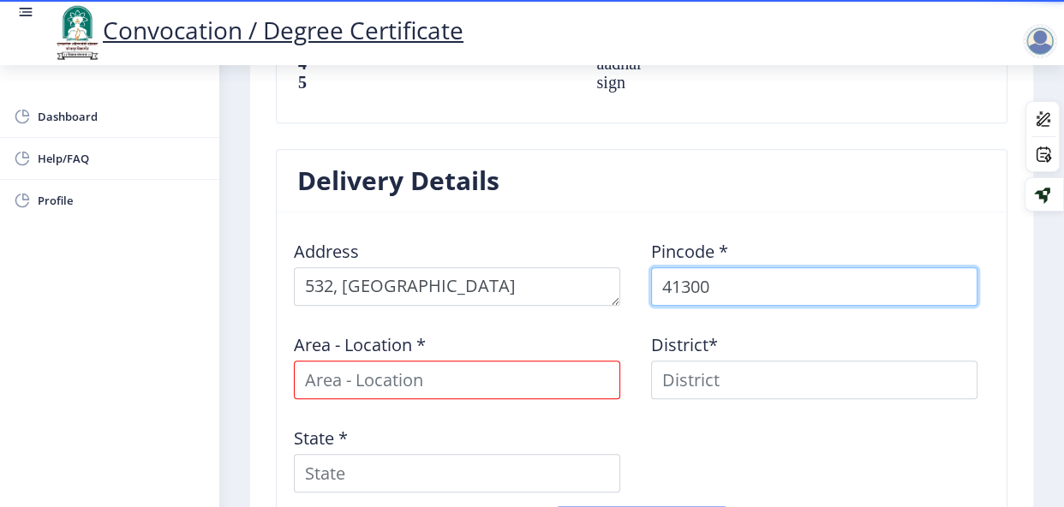
type input "413003"
select select
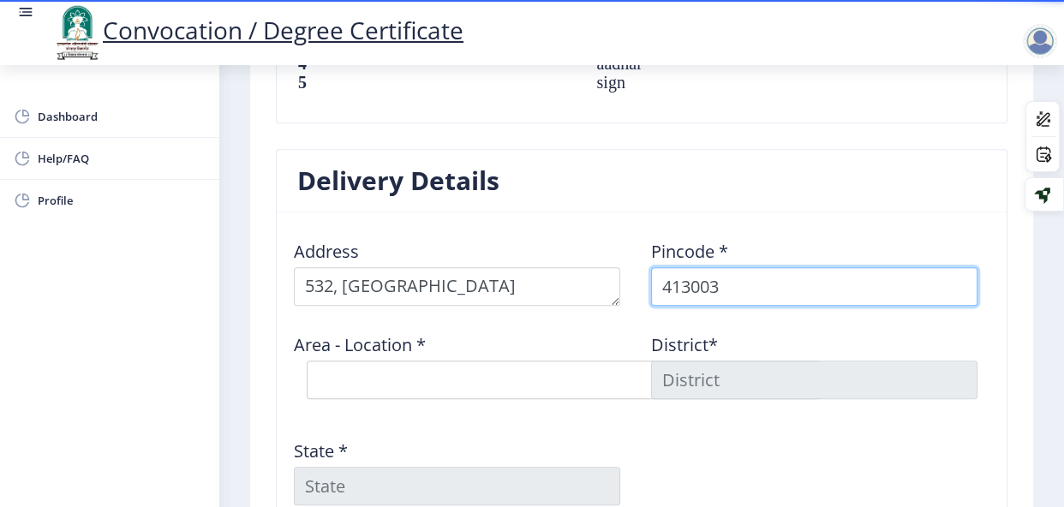
type input "413003"
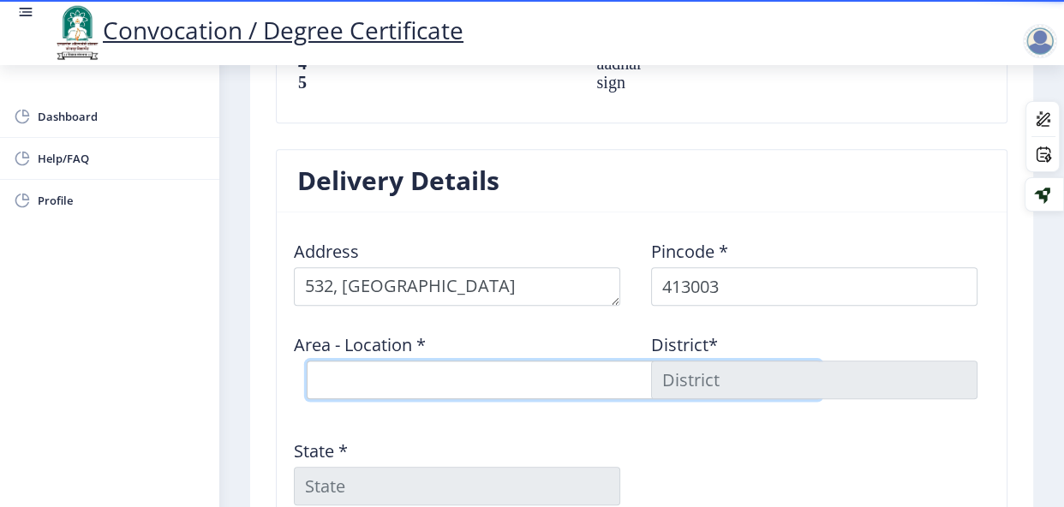
click at [531, 365] on select "Select Area Location Gurunanak Nagar S.O Medical College S.O (Solapur) Sadar Ba…" at bounding box center [564, 380] width 514 height 39
select select "3: Object"
click at [307, 361] on select "Select Area Location Gurunanak Nagar S.O Medical College S.O (Solapur) Sadar Ba…" at bounding box center [564, 380] width 514 height 39
type input "SOLAPUR"
type input "Maharashtra"
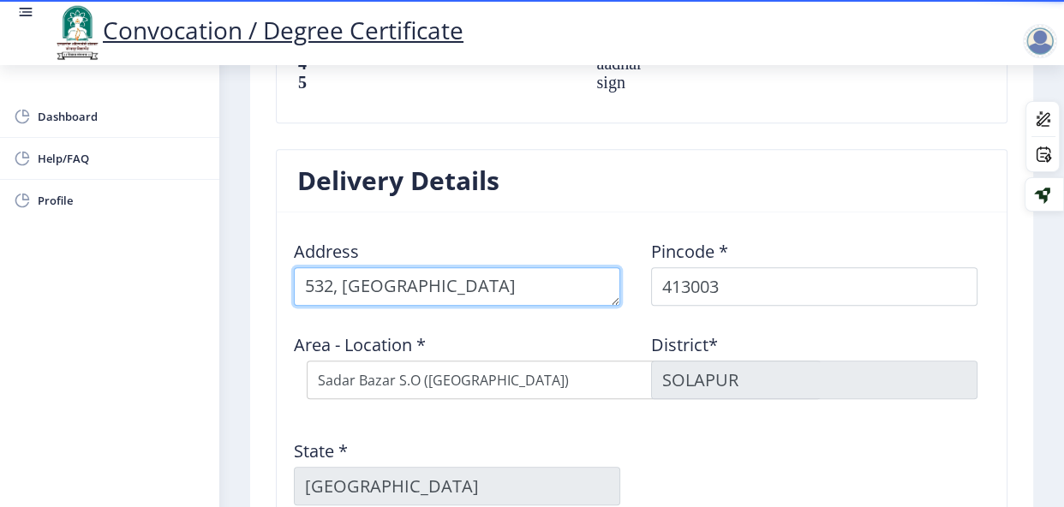
click at [510, 291] on textarea at bounding box center [457, 286] width 326 height 39
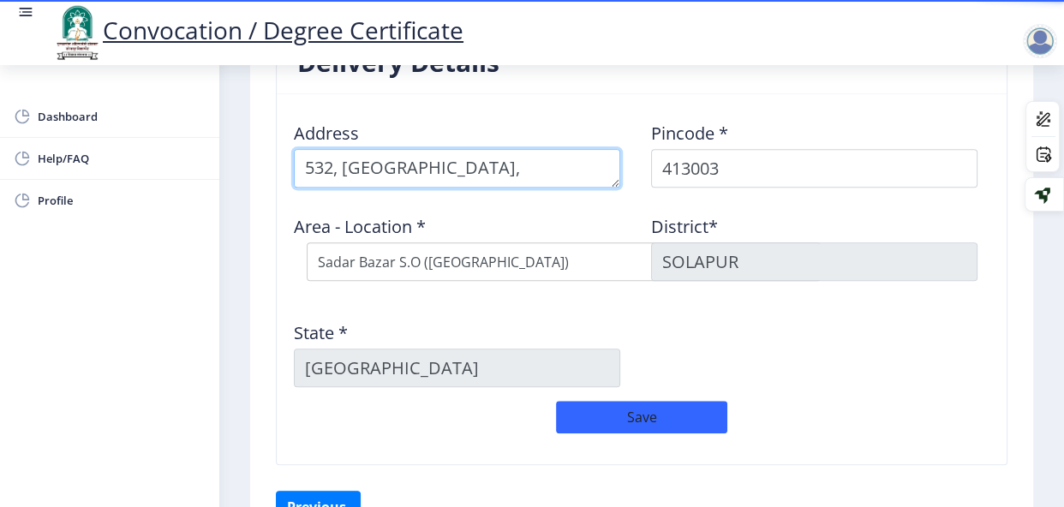
scroll to position [1447, 0]
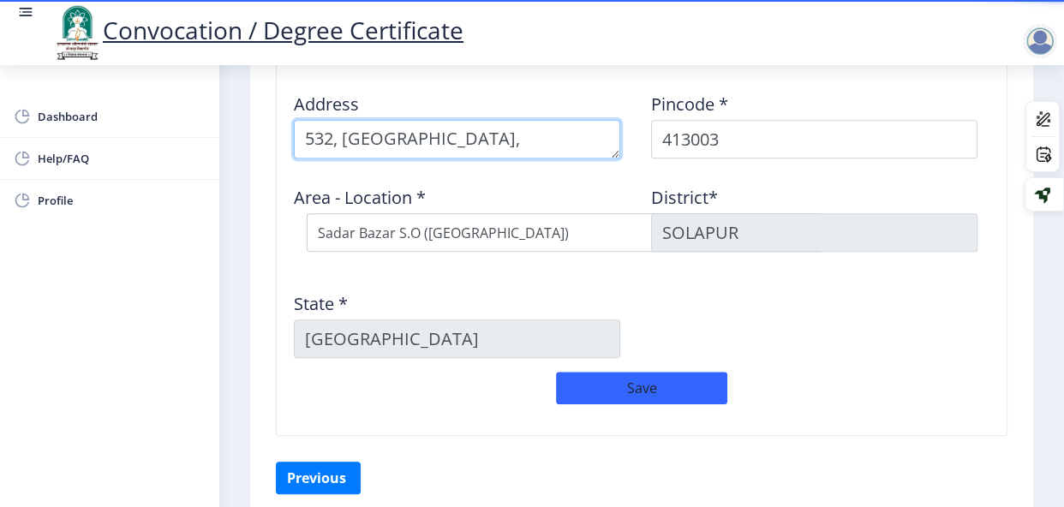
type textarea "532, south sadar bazar, lashkar"
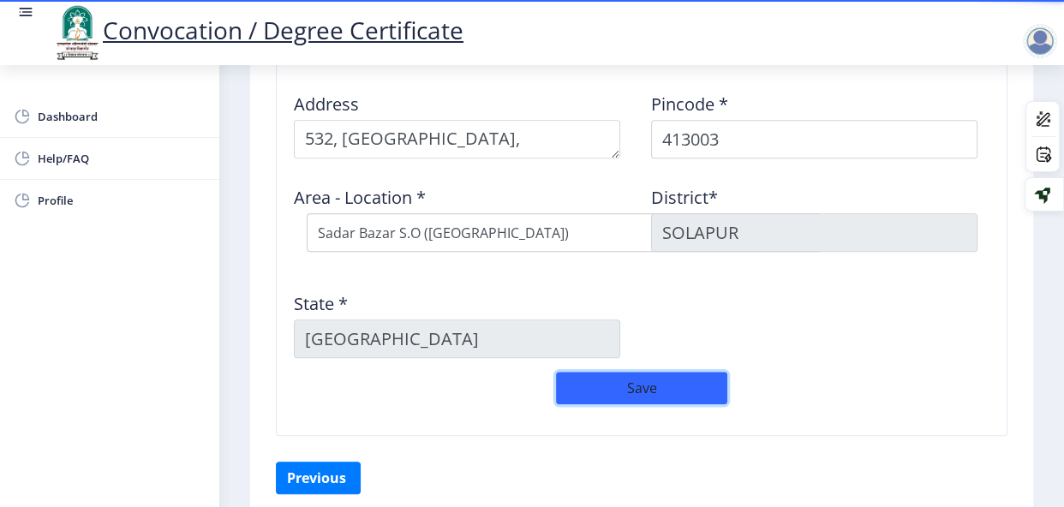
click at [659, 385] on button "Save" at bounding box center [641, 388] width 171 height 33
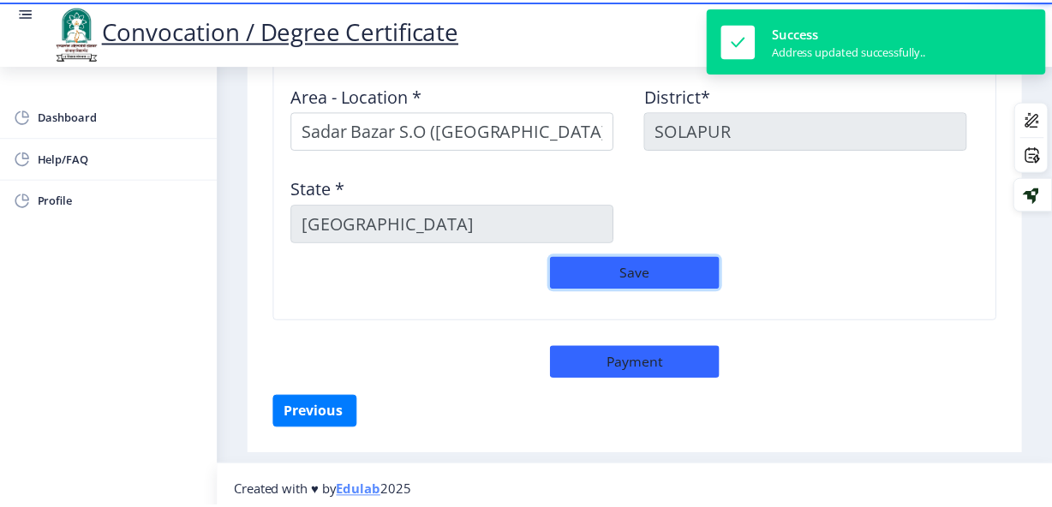
scroll to position [1557, 0]
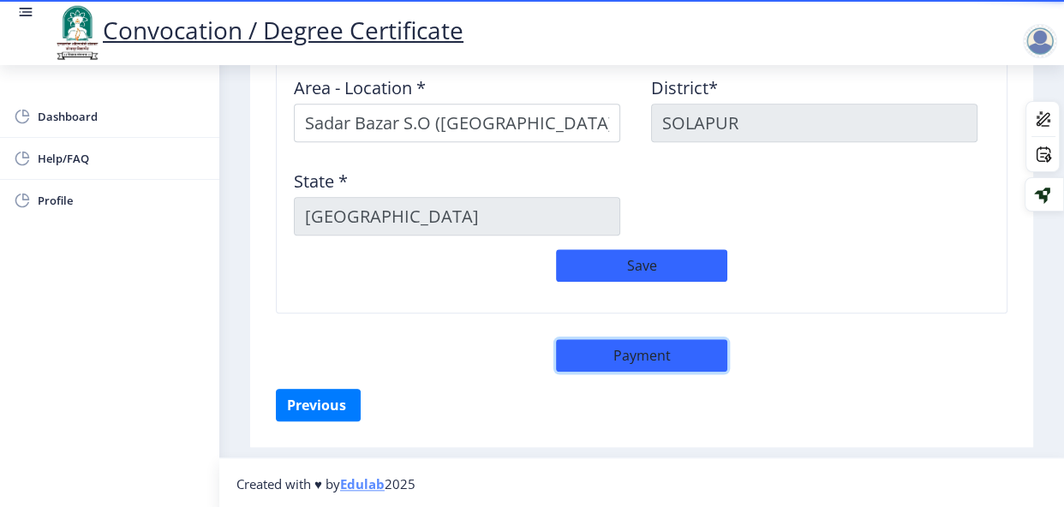
click at [691, 349] on button "Payment" at bounding box center [641, 355] width 171 height 33
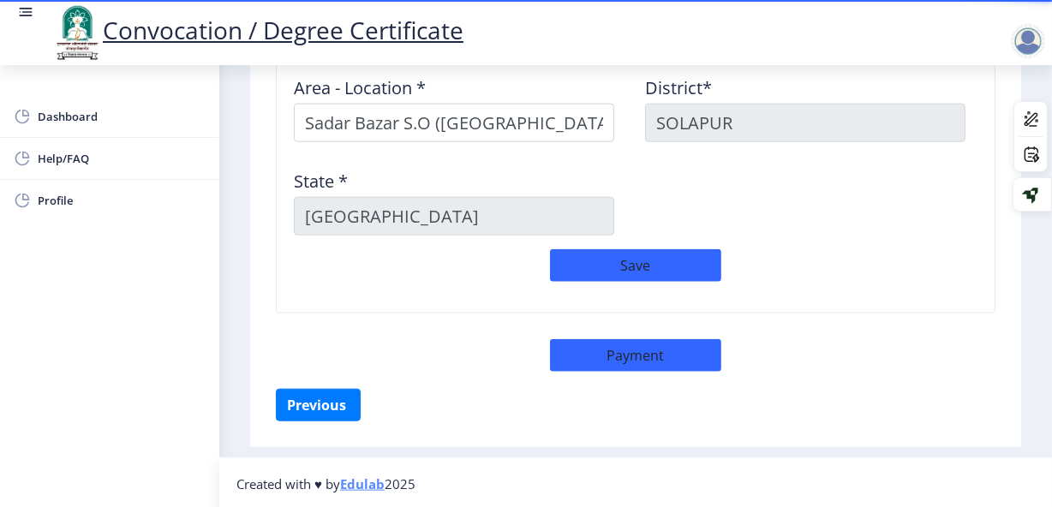
select select "sealed"
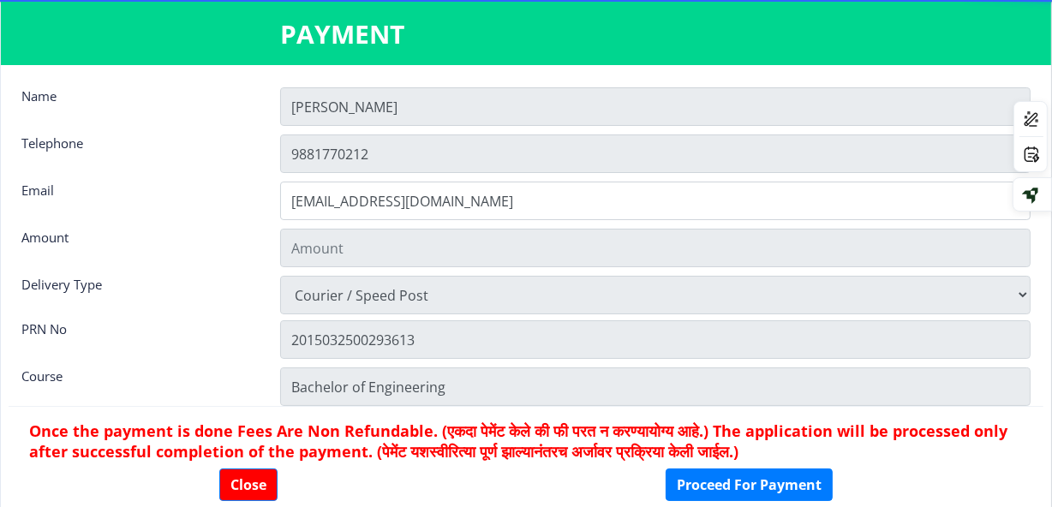
type input "2885"
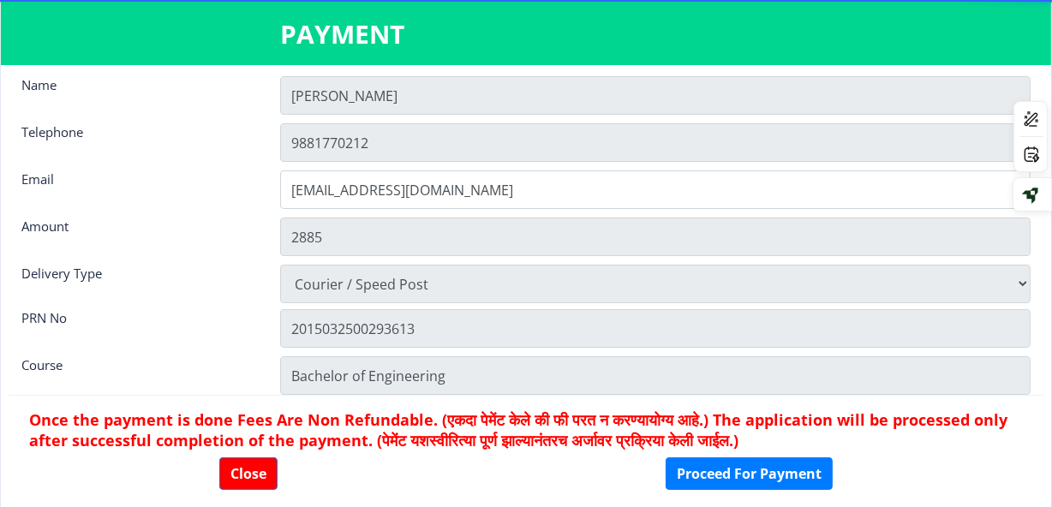
scroll to position [0, 0]
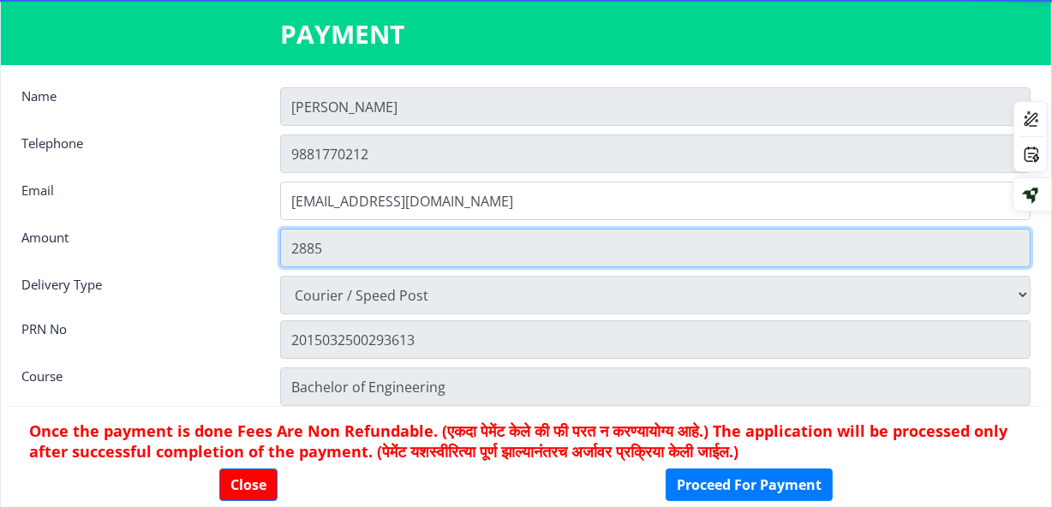
click at [313, 247] on input "2885" at bounding box center [655, 248] width 750 height 39
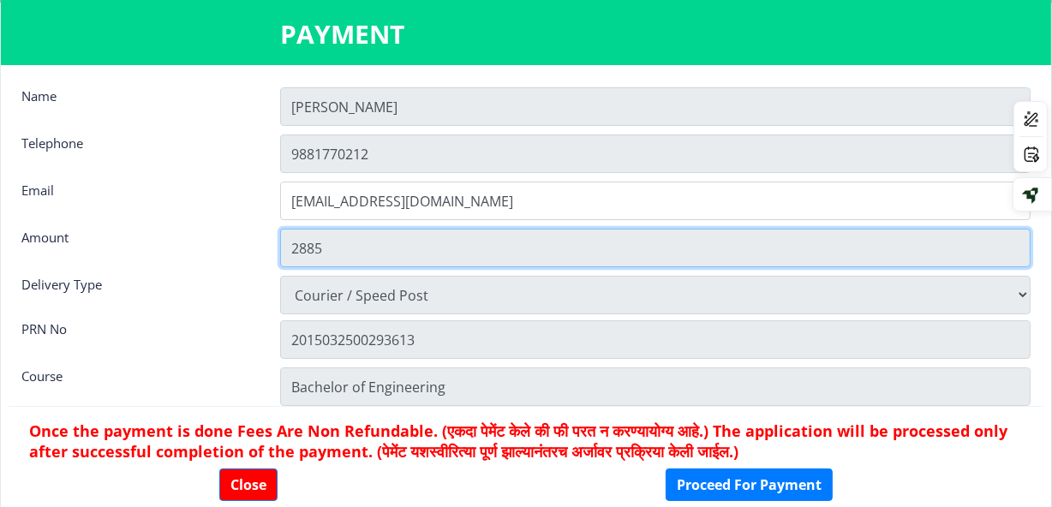
click at [351, 247] on input "2885" at bounding box center [655, 248] width 750 height 39
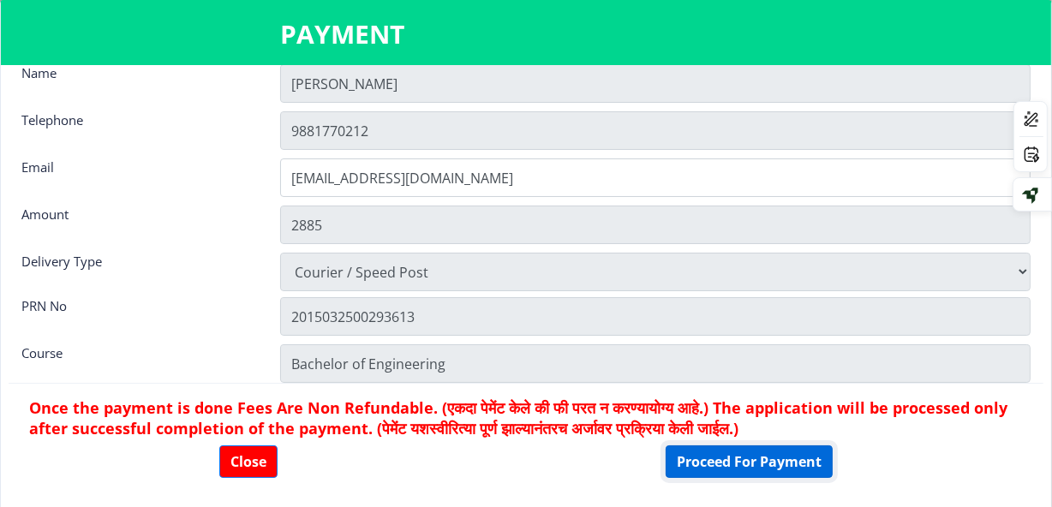
click at [713, 462] on button "Proceed For Payment" at bounding box center [748, 461] width 167 height 33
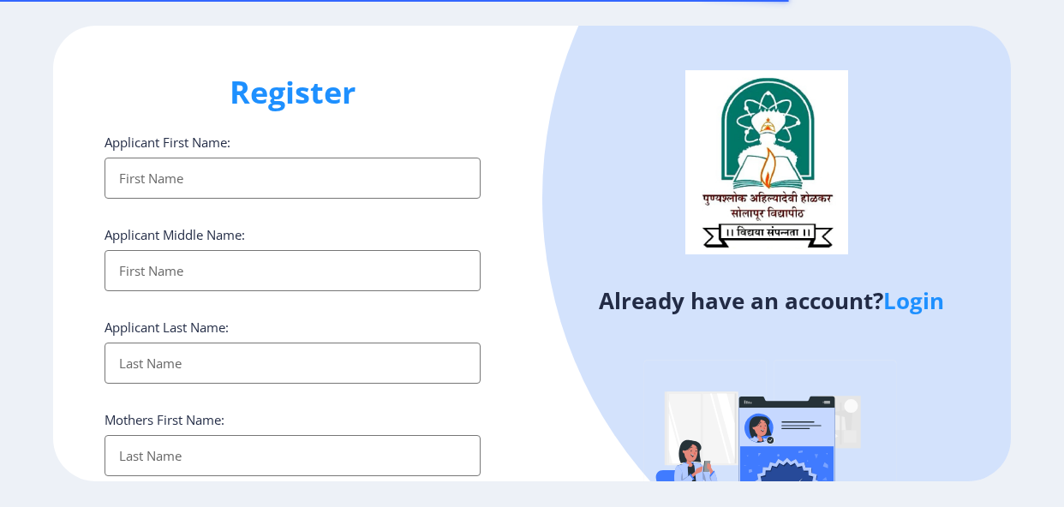
select select
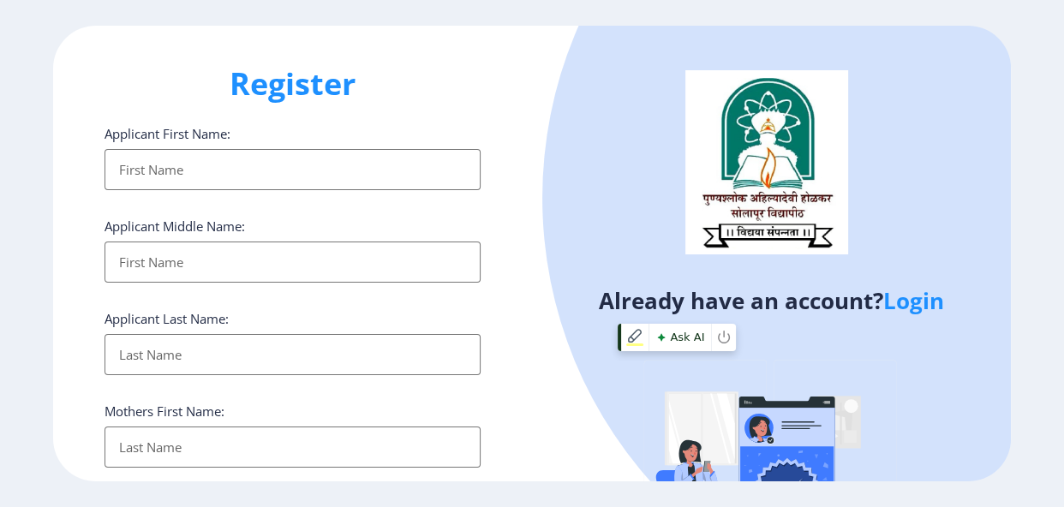
scroll to position [9, 0]
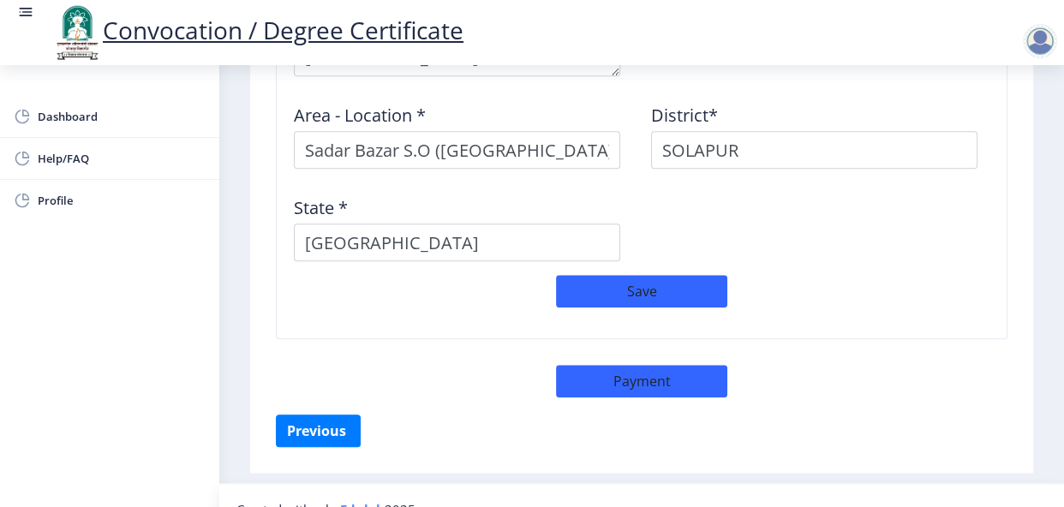
scroll to position [1580, 0]
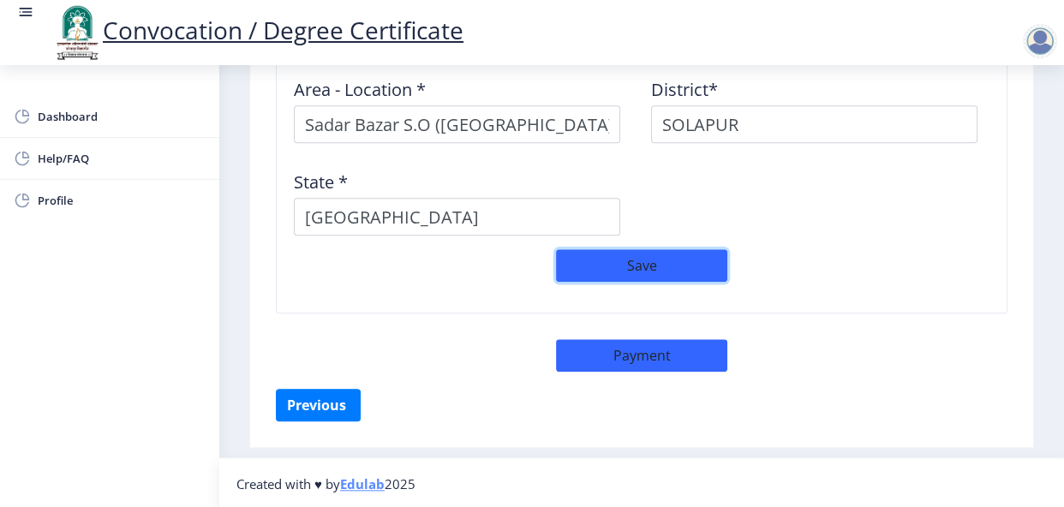
click at [588, 259] on button "Save" at bounding box center [641, 265] width 171 height 33
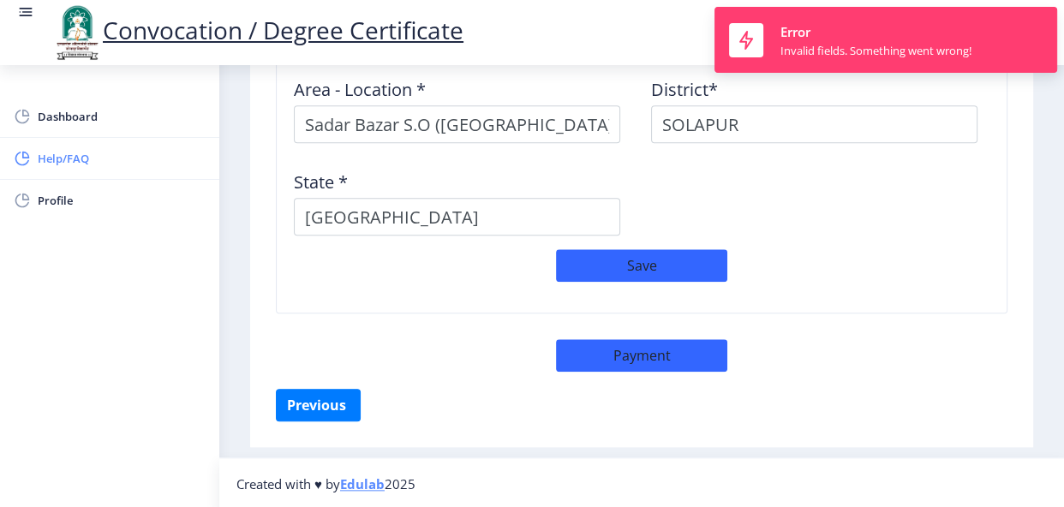
click at [64, 156] on span "Help/FAQ" at bounding box center [122, 158] width 168 height 21
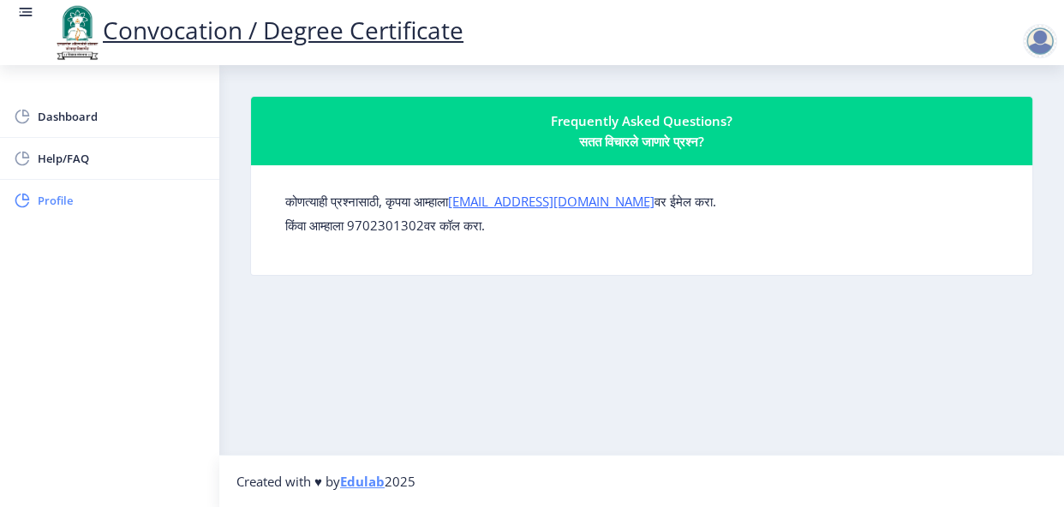
click at [70, 190] on span "Profile" at bounding box center [122, 200] width 168 height 21
select select
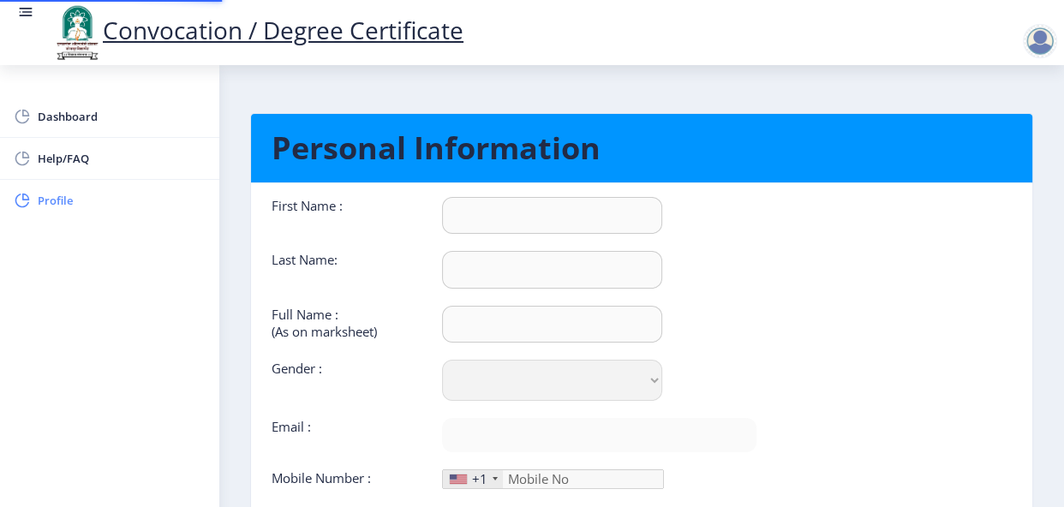
type input "Alisha"
type input "Sayyed"
type input "Sayyed Alisha Rukmoddin"
select select "[DEMOGRAPHIC_DATA]"
type input "alishasayyed47@gmail.com"
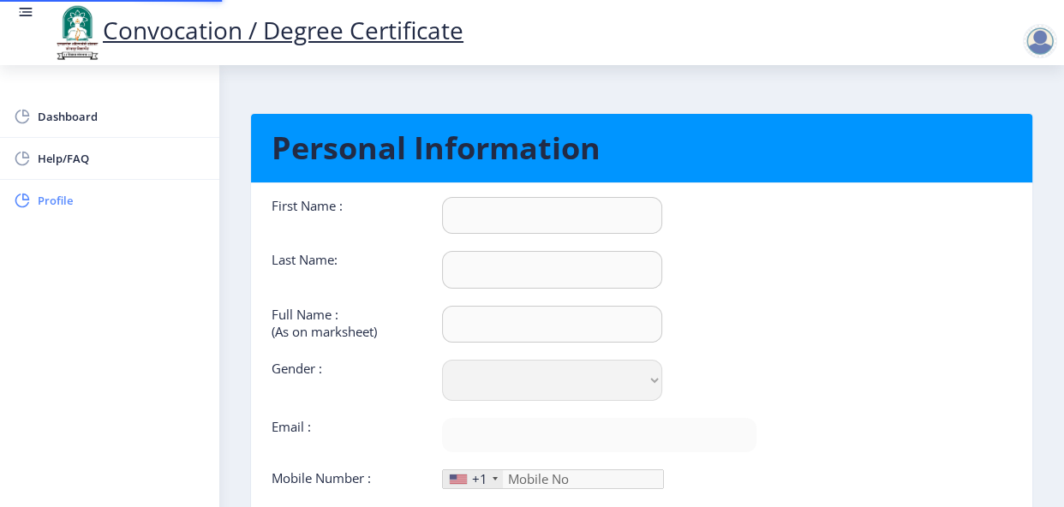
type input "9881770212"
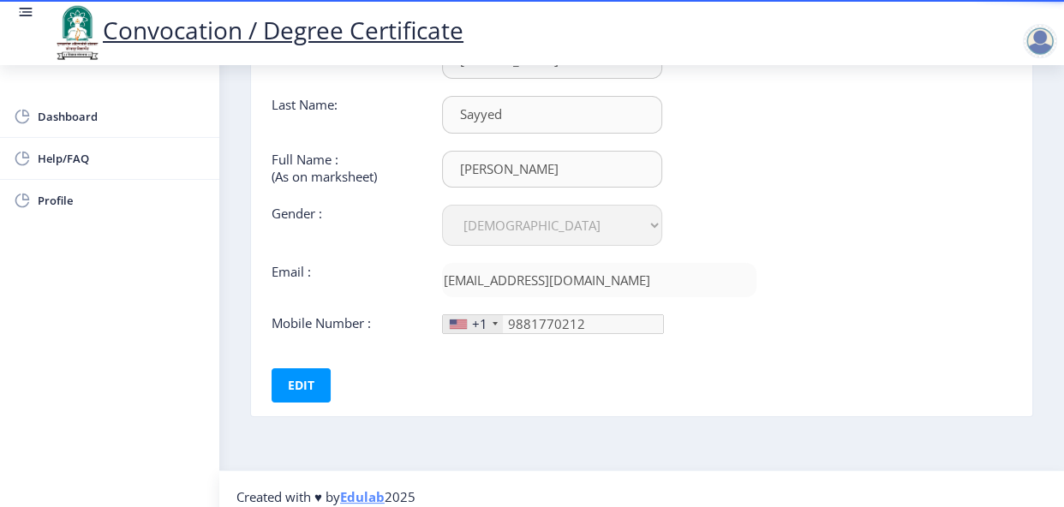
scroll to position [170, 0]
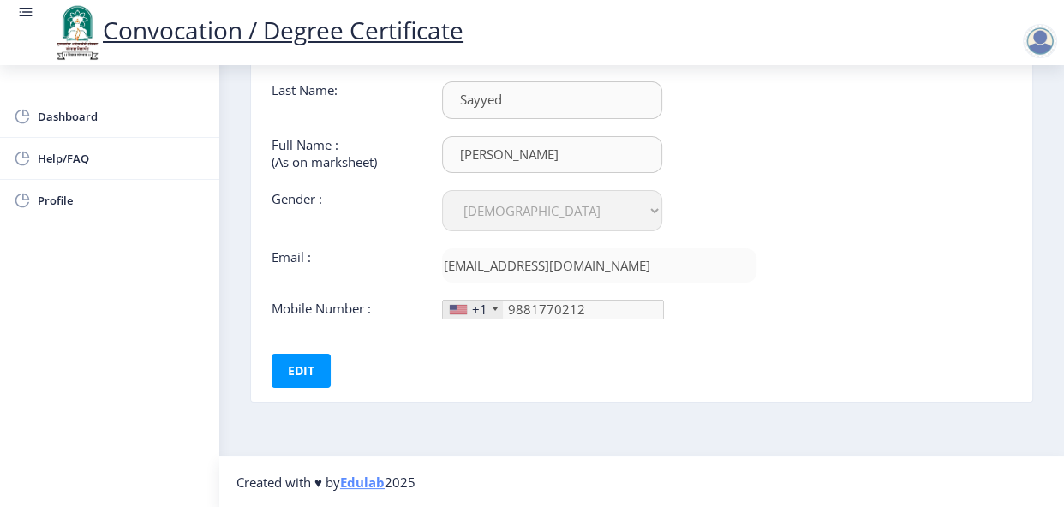
click at [493, 308] on div at bounding box center [494, 308] width 5 height 3
click at [488, 308] on div "+1" at bounding box center [473, 310] width 60 height 18
click at [480, 307] on div "+1" at bounding box center [479, 309] width 15 height 17
click at [305, 367] on button "Edit" at bounding box center [300, 371] width 59 height 34
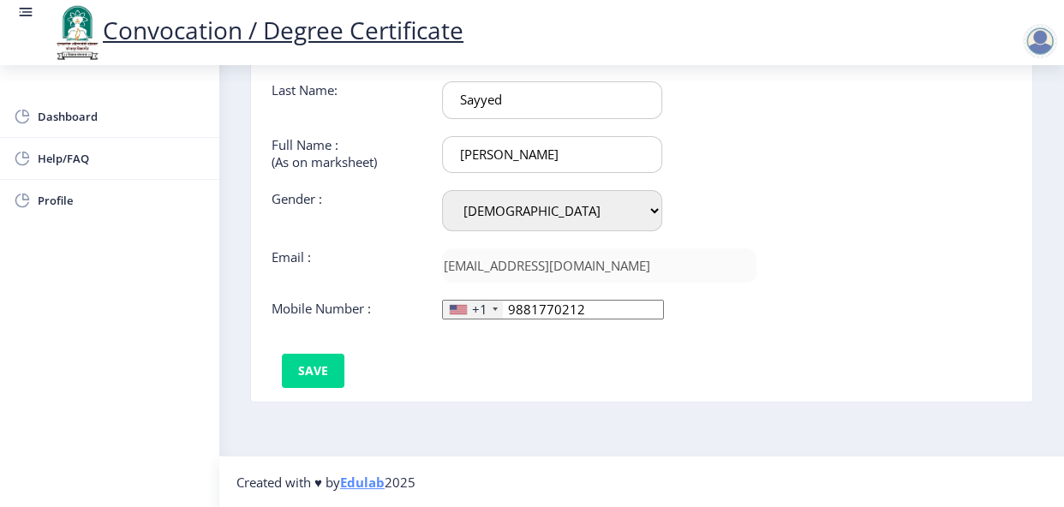
click at [493, 306] on div "+1" at bounding box center [473, 310] width 60 height 18
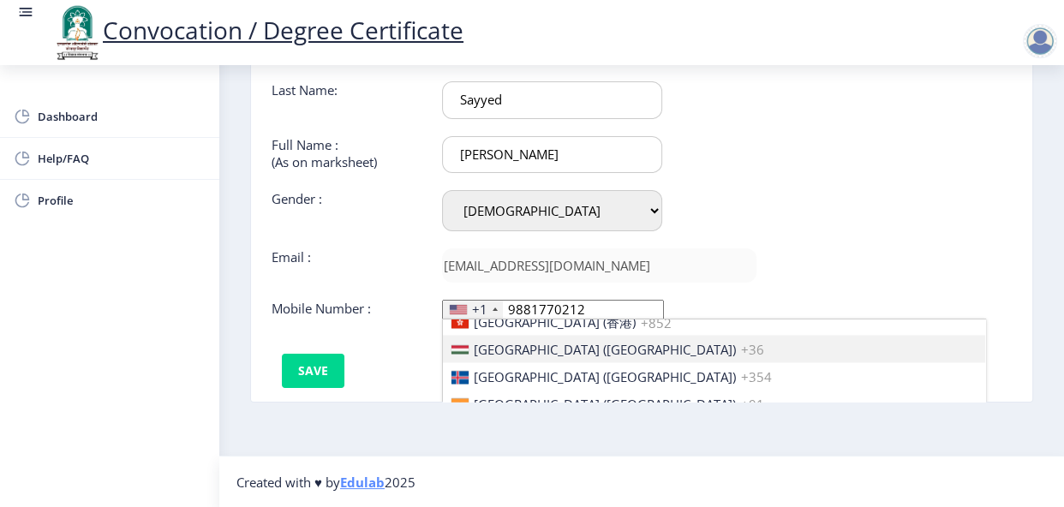
scroll to position [2652, 0]
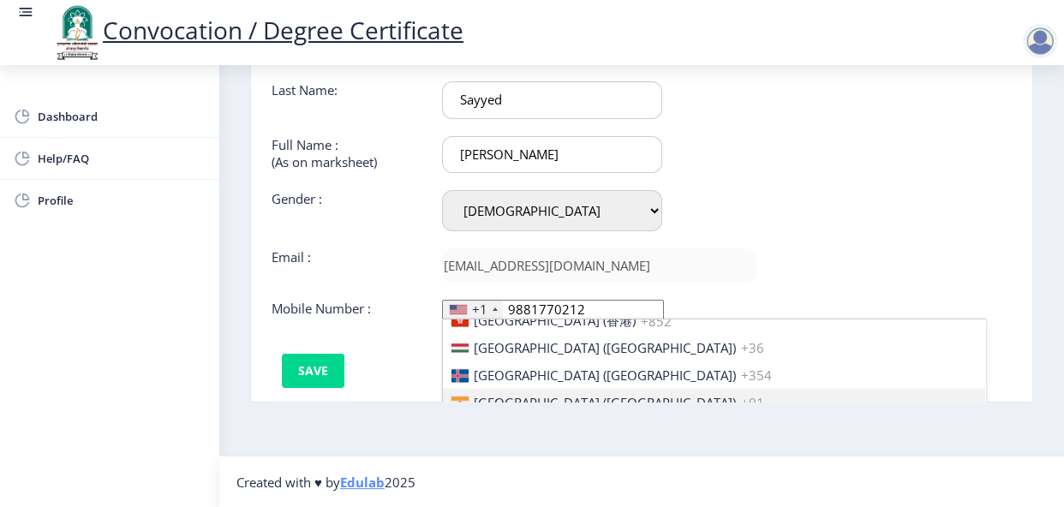
click at [510, 394] on span "[GEOGRAPHIC_DATA] ([GEOGRAPHIC_DATA])" at bounding box center [605, 402] width 262 height 17
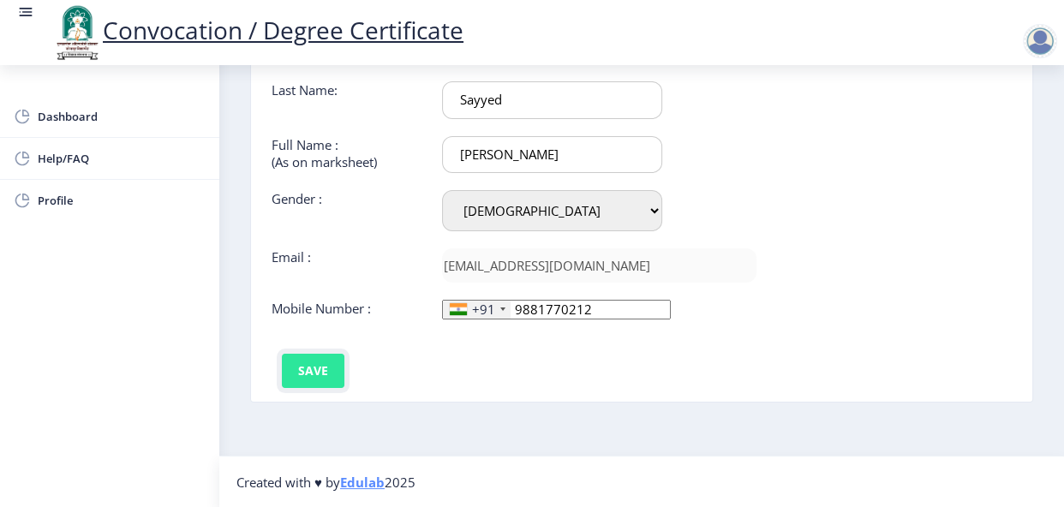
click at [306, 367] on button "Save" at bounding box center [313, 371] width 63 height 34
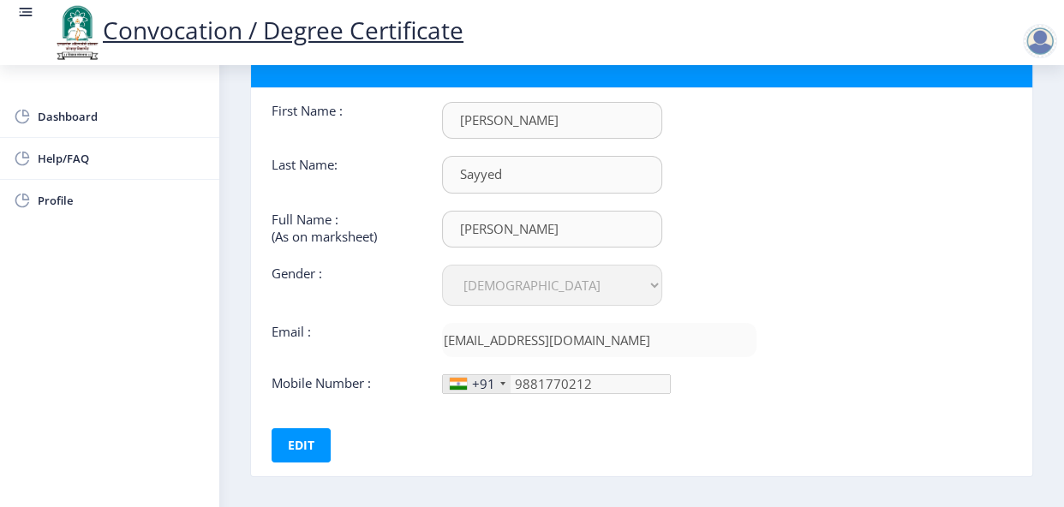
scroll to position [170, 0]
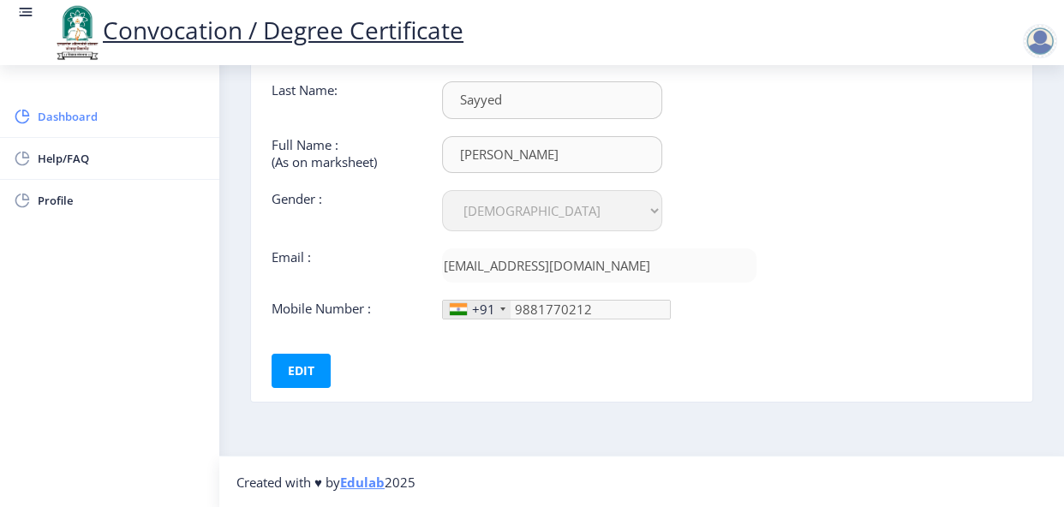
click at [90, 110] on span "Dashboard" at bounding box center [122, 116] width 168 height 21
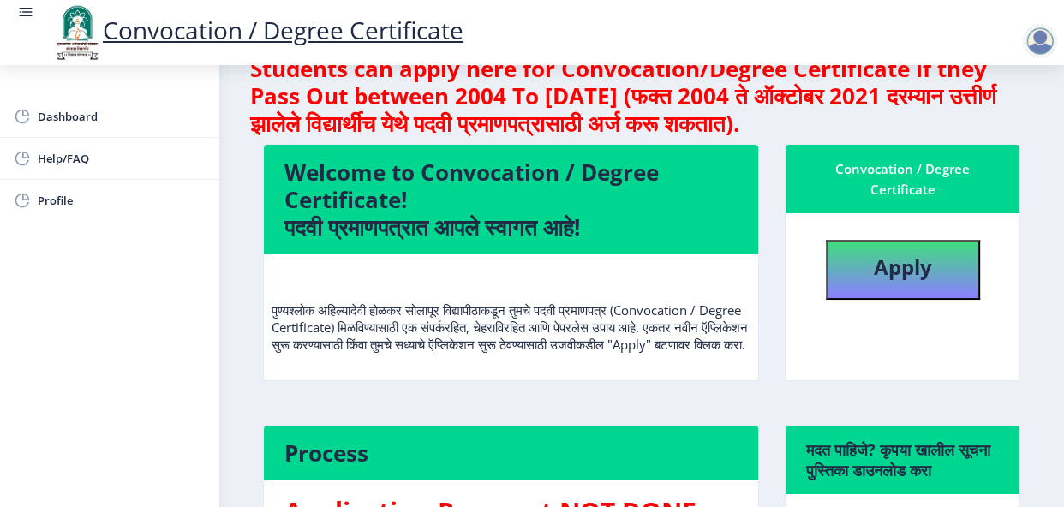
scroll to position [38, 0]
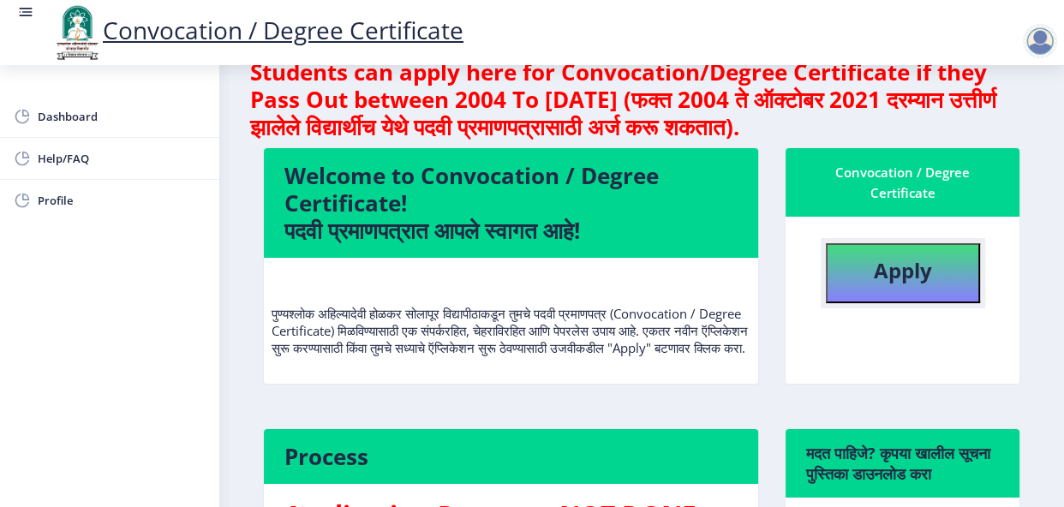
click at [880, 284] on button "Apply" at bounding box center [903, 273] width 154 height 60
select select
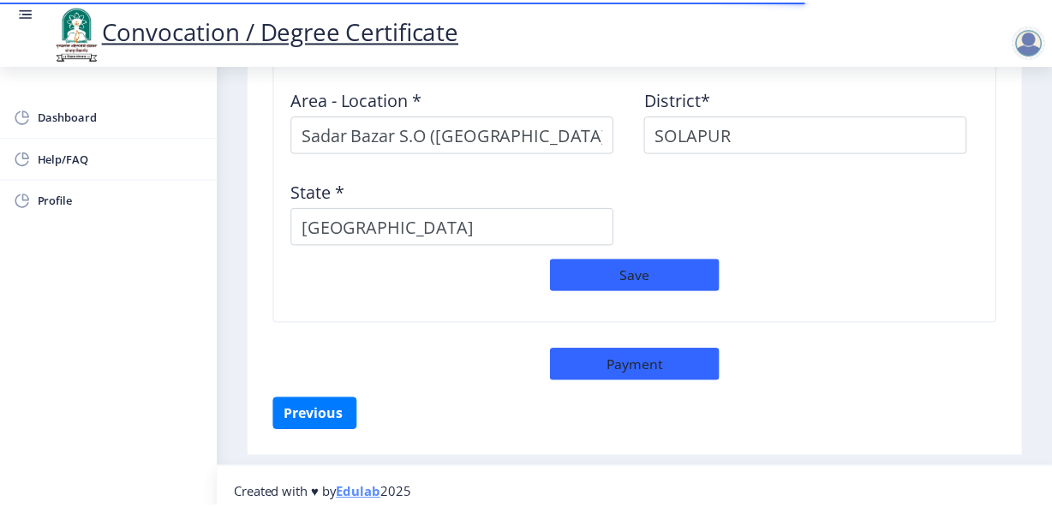
scroll to position [1580, 0]
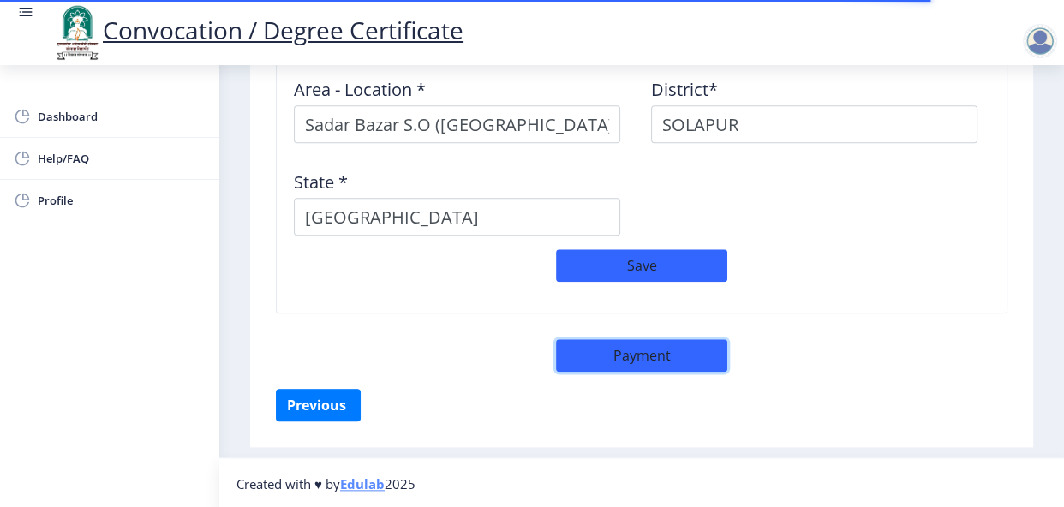
click at [665, 350] on button "Payment" at bounding box center [641, 355] width 171 height 33
select select "sealed"
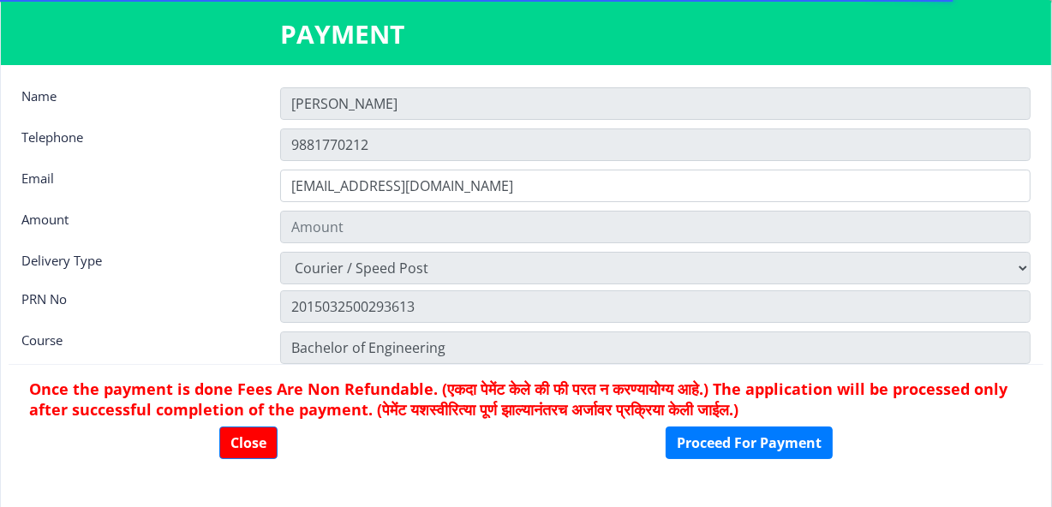
type input "2885"
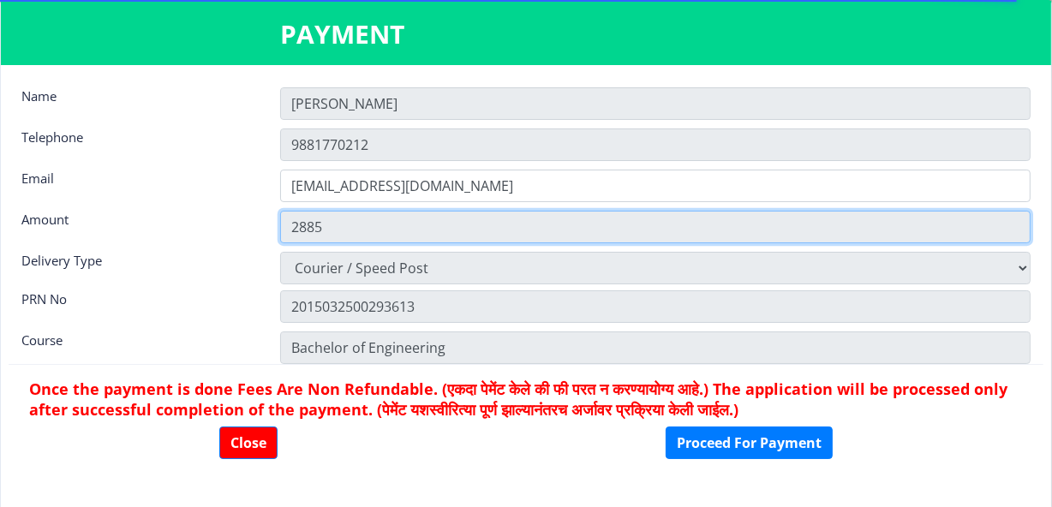
click at [579, 226] on input "2885" at bounding box center [655, 227] width 750 height 33
click at [443, 226] on input "2885" at bounding box center [655, 227] width 750 height 33
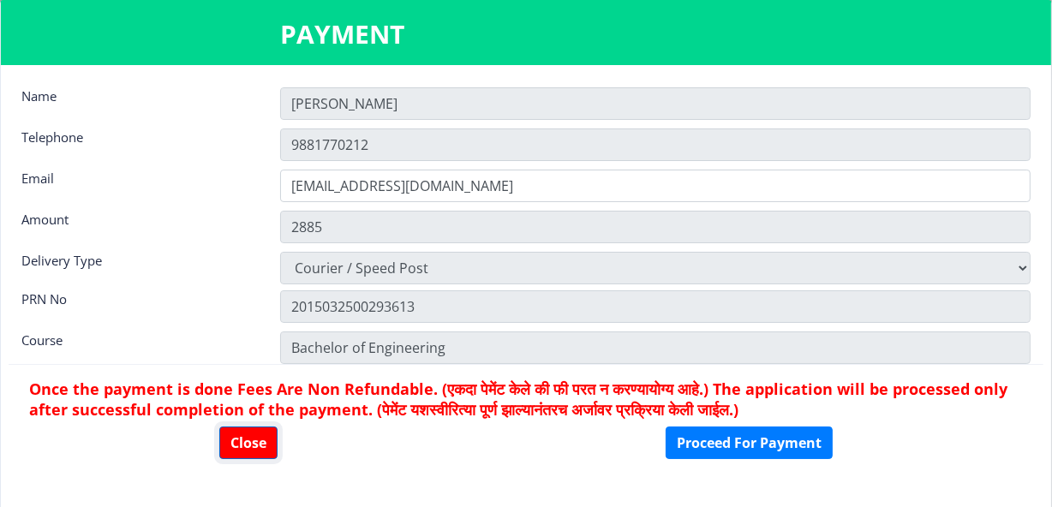
click at [249, 436] on button "Close" at bounding box center [248, 442] width 58 height 33
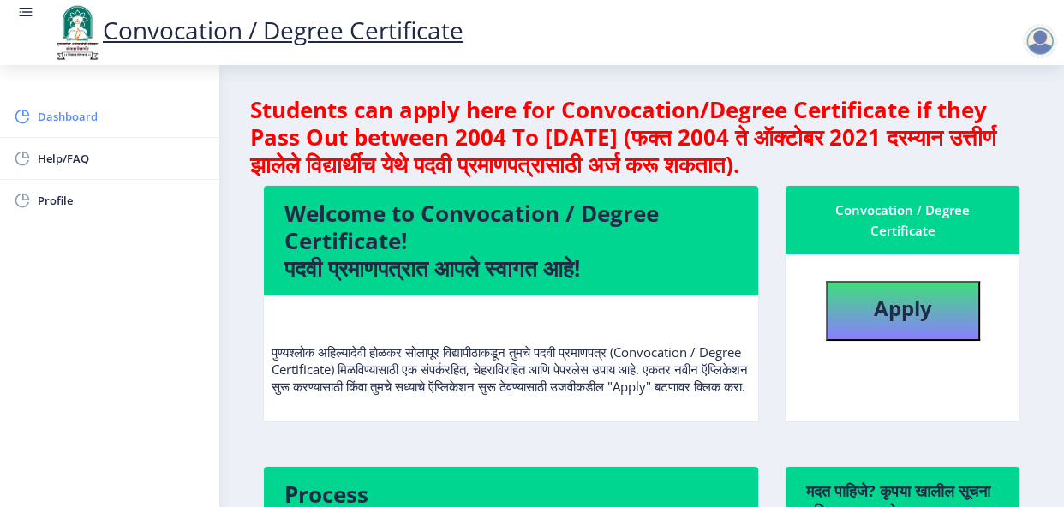
click at [102, 125] on span "Dashboard" at bounding box center [122, 116] width 168 height 21
click at [86, 110] on span "Dashboard" at bounding box center [122, 116] width 168 height 21
click at [69, 112] on span "Dashboard" at bounding box center [122, 116] width 168 height 21
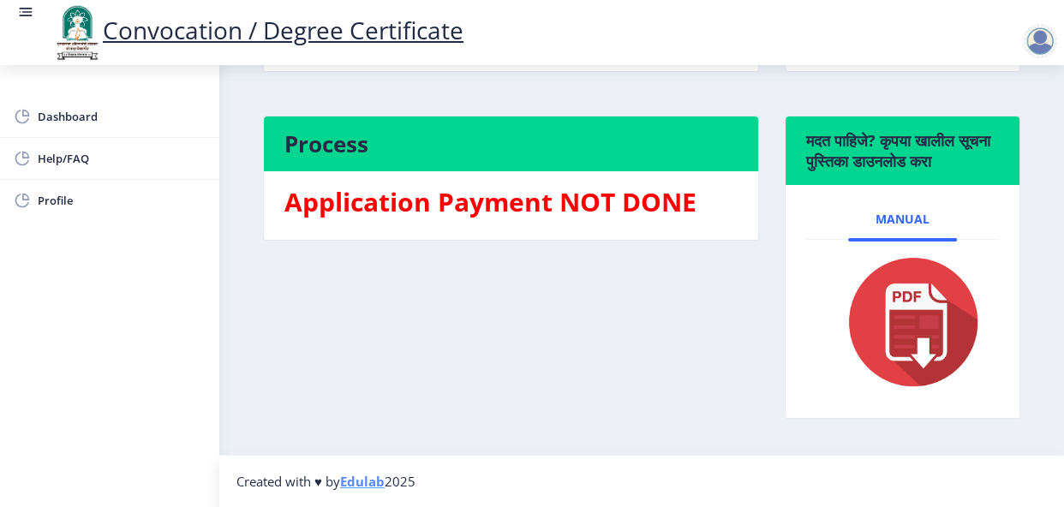
scroll to position [387, 0]
click at [929, 315] on img at bounding box center [902, 321] width 158 height 137
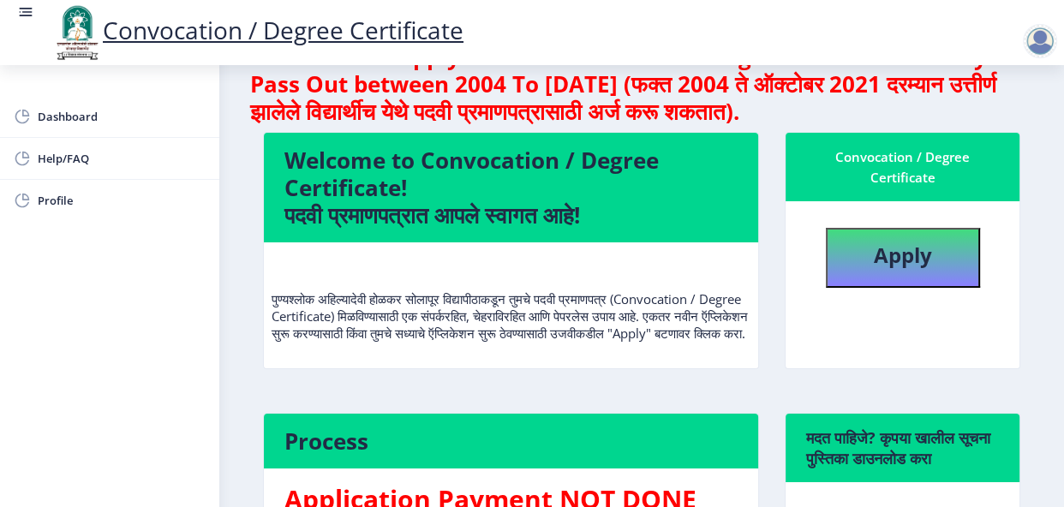
scroll to position [34, 0]
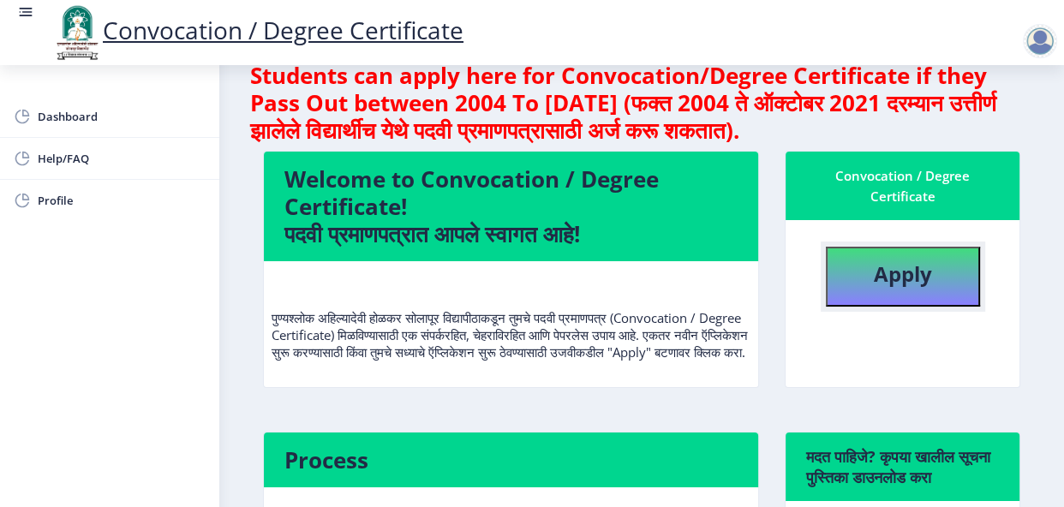
click at [888, 292] on button "Apply" at bounding box center [903, 277] width 154 height 60
select select
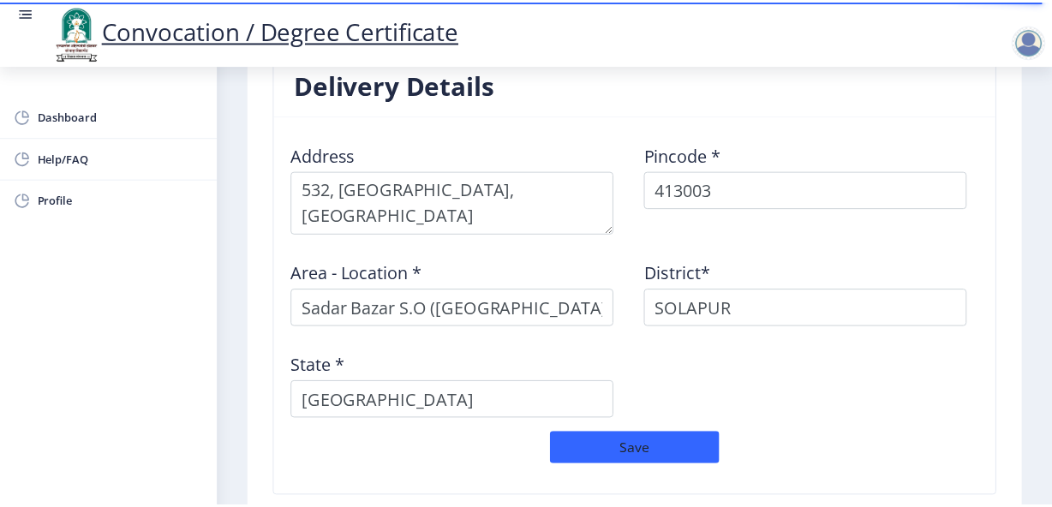
scroll to position [1580, 0]
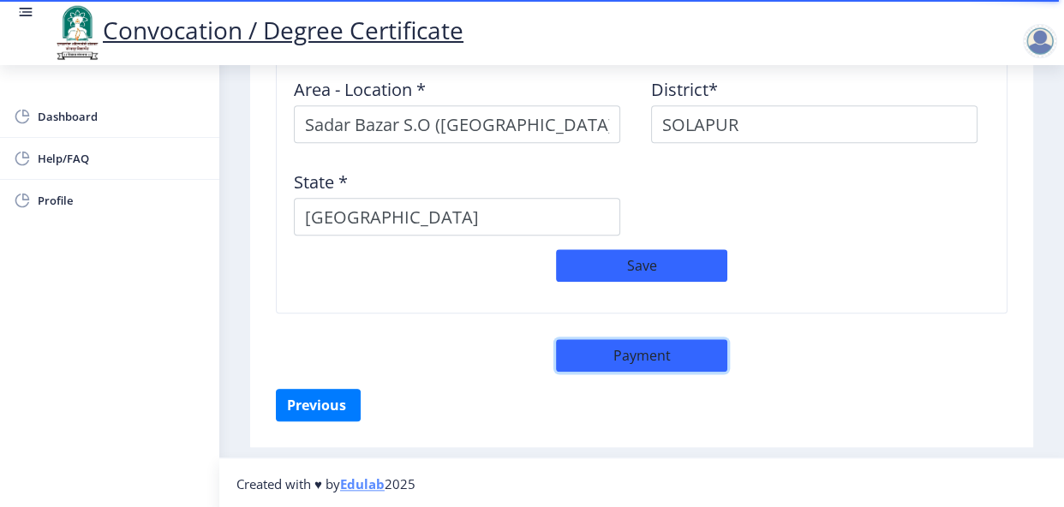
click at [675, 362] on button "Payment" at bounding box center [641, 355] width 171 height 33
select select "sealed"
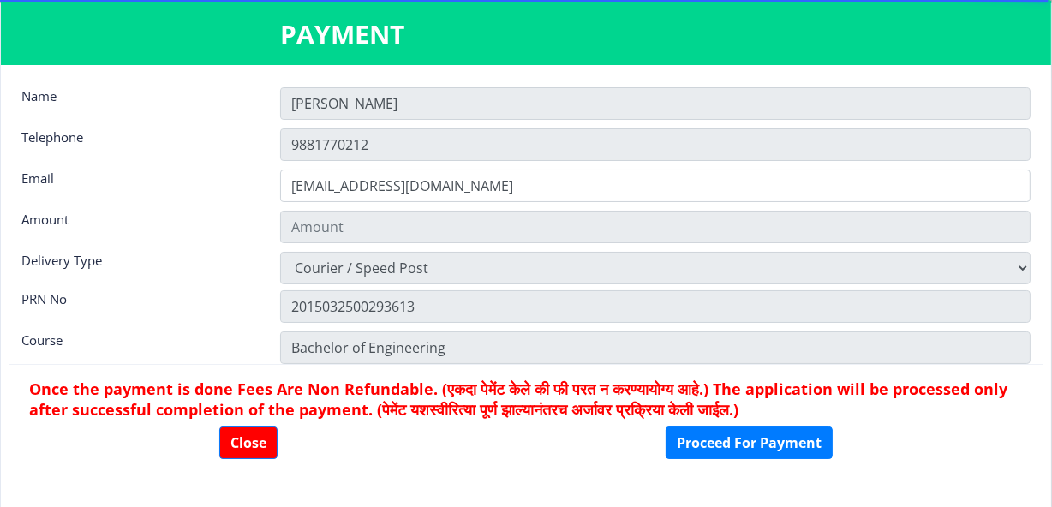
type input "2885"
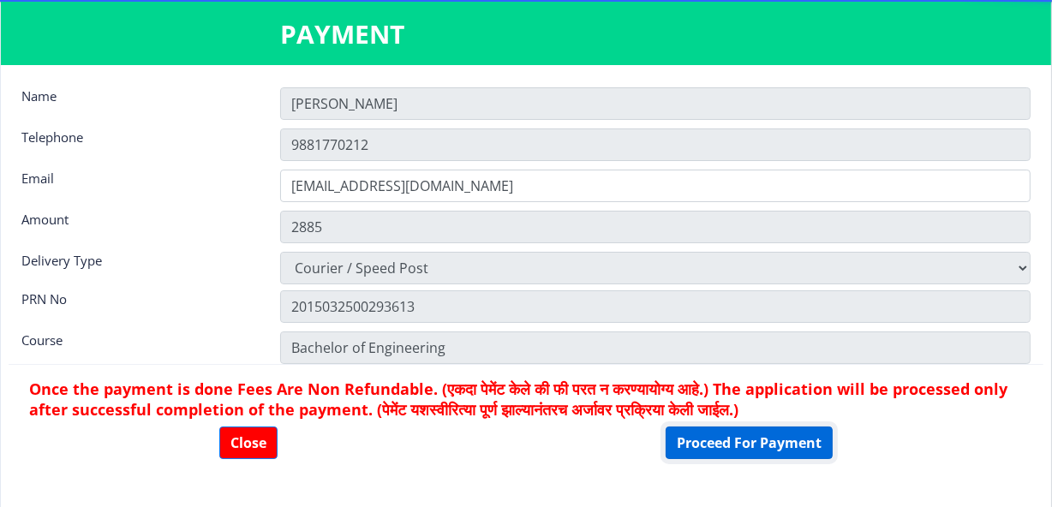
click at [718, 438] on button "Proceed For Payment" at bounding box center [748, 442] width 167 height 33
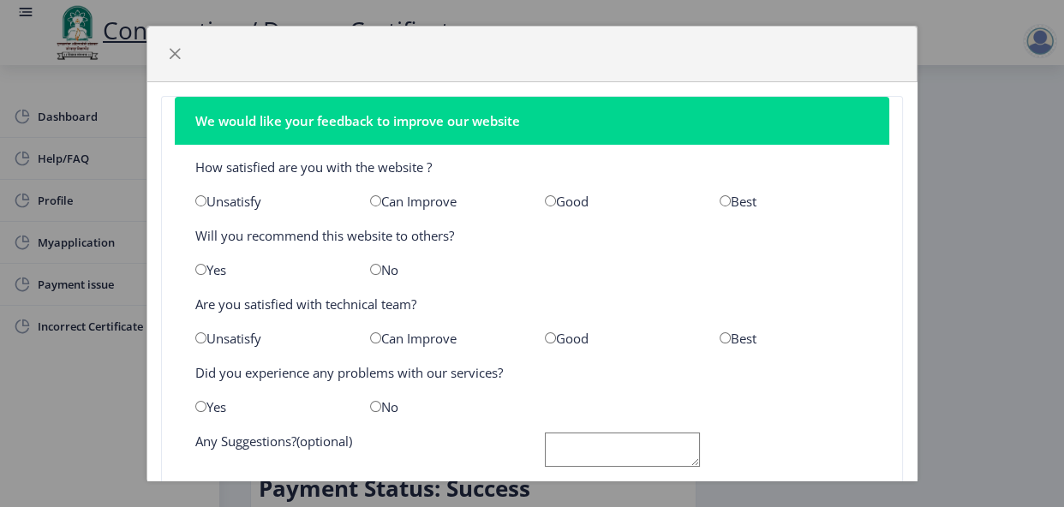
click at [547, 196] on input "radio" at bounding box center [550, 200] width 11 height 11
radio input "true"
click at [216, 266] on div "Yes" at bounding box center [269, 269] width 175 height 17
click at [200, 266] on input "radio" at bounding box center [200, 269] width 11 height 11
radio input "true"
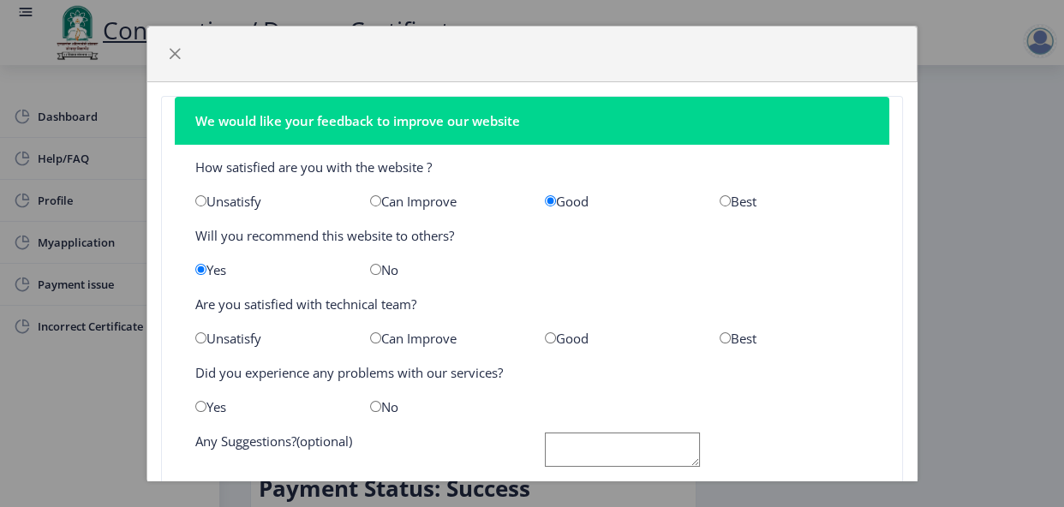
click at [719, 337] on input "radio" at bounding box center [724, 337] width 11 height 11
radio input "true"
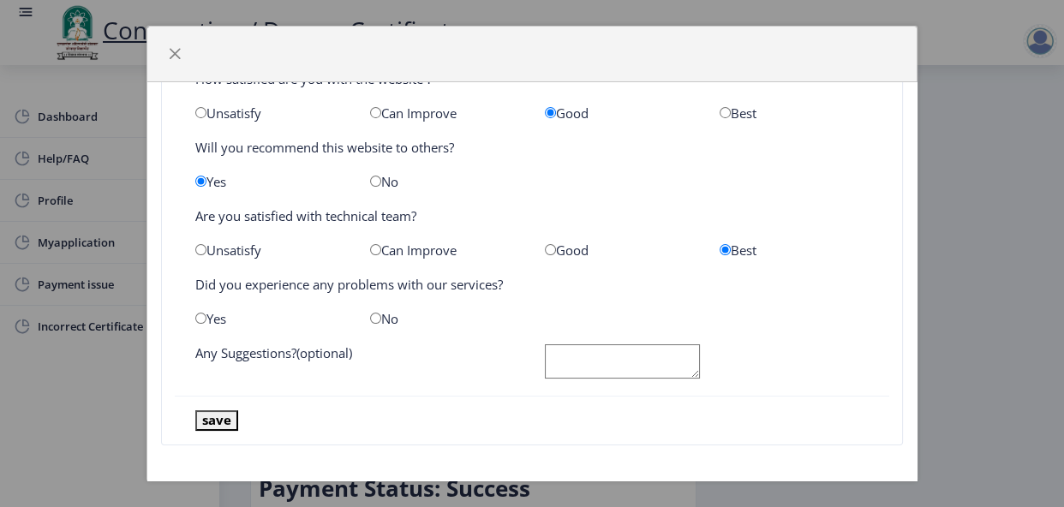
scroll to position [91, 0]
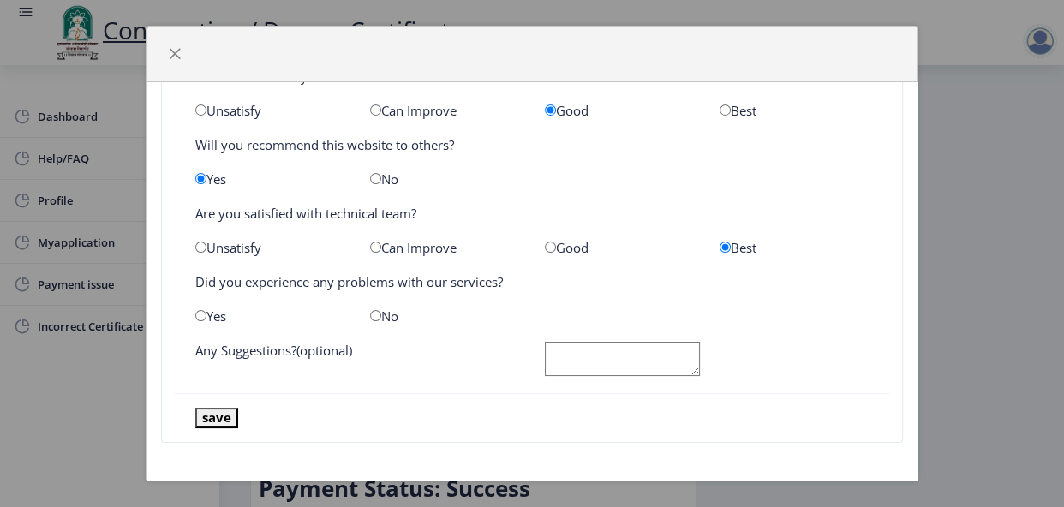
click at [370, 313] on input "radio" at bounding box center [375, 315] width 11 height 11
radio input "true"
click at [212, 414] on button "save" at bounding box center [216, 418] width 43 height 20
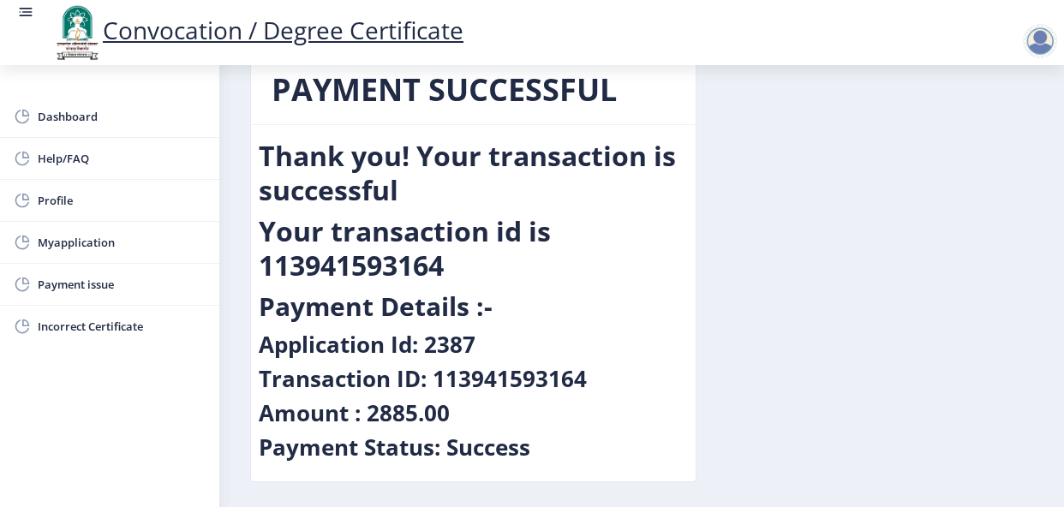
scroll to position [104, 0]
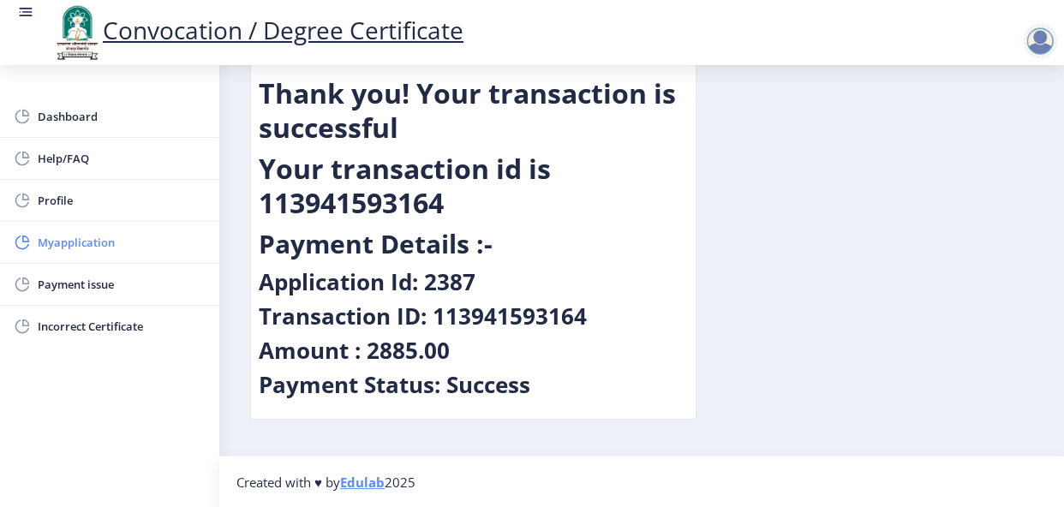
click at [101, 246] on span "Myapplication" at bounding box center [122, 242] width 168 height 21
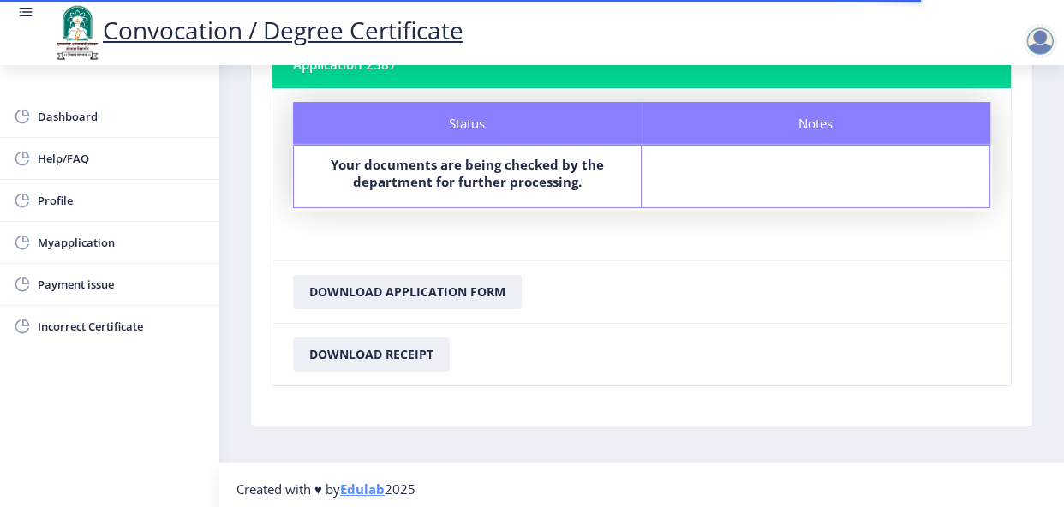
scroll to position [134, 0]
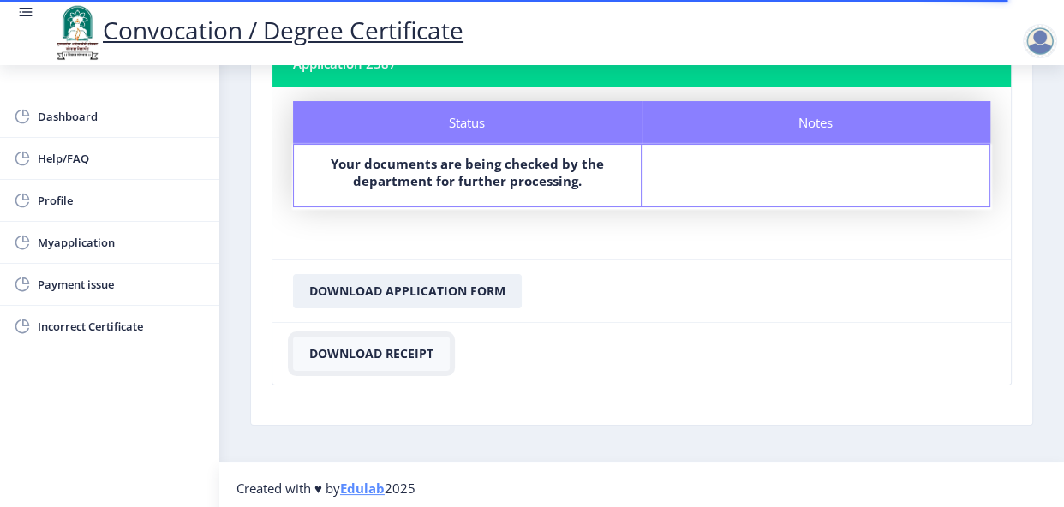
click at [383, 348] on button "Download Receipt" at bounding box center [371, 354] width 157 height 34
click at [445, 293] on button "Download Application Form" at bounding box center [407, 291] width 229 height 34
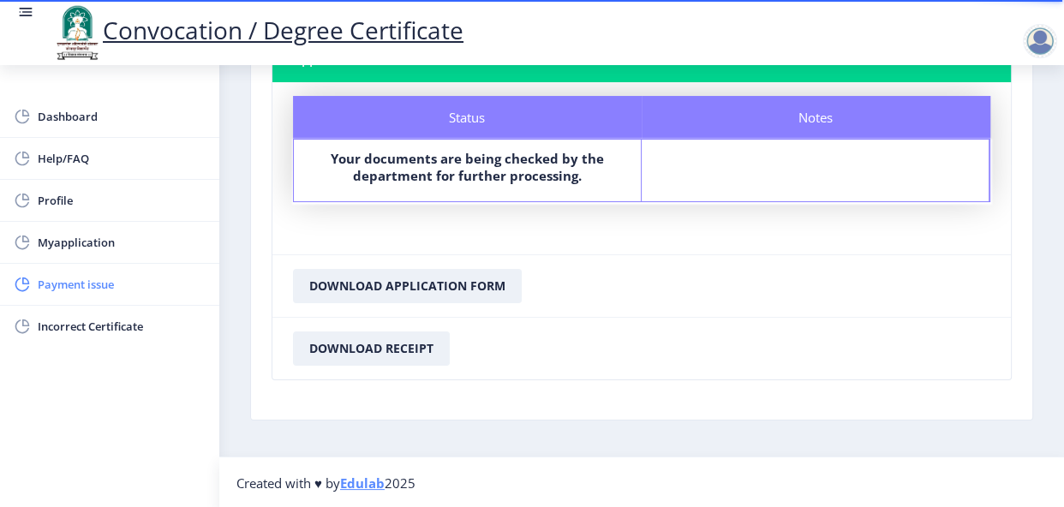
click at [112, 277] on span "Payment issue" at bounding box center [122, 284] width 168 height 21
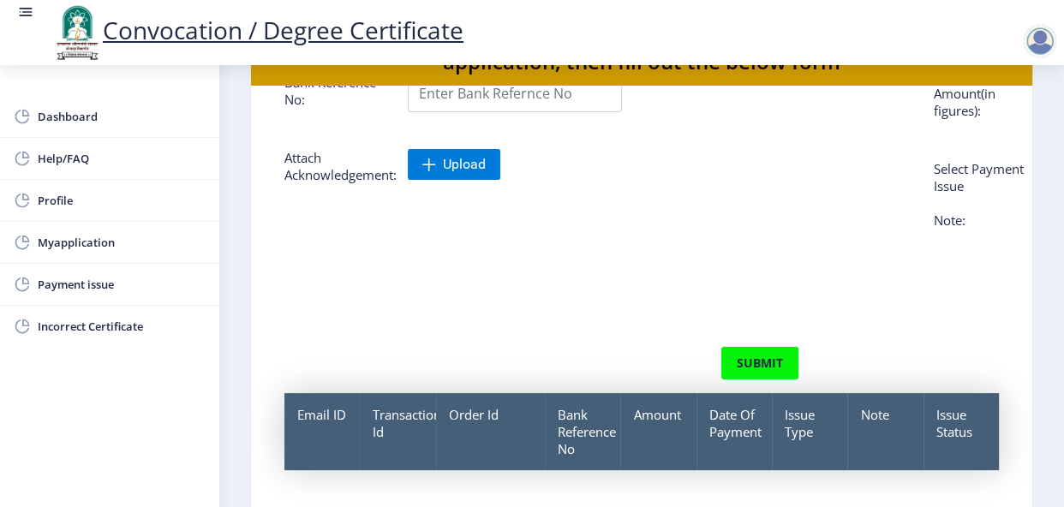
scroll to position [161, 0]
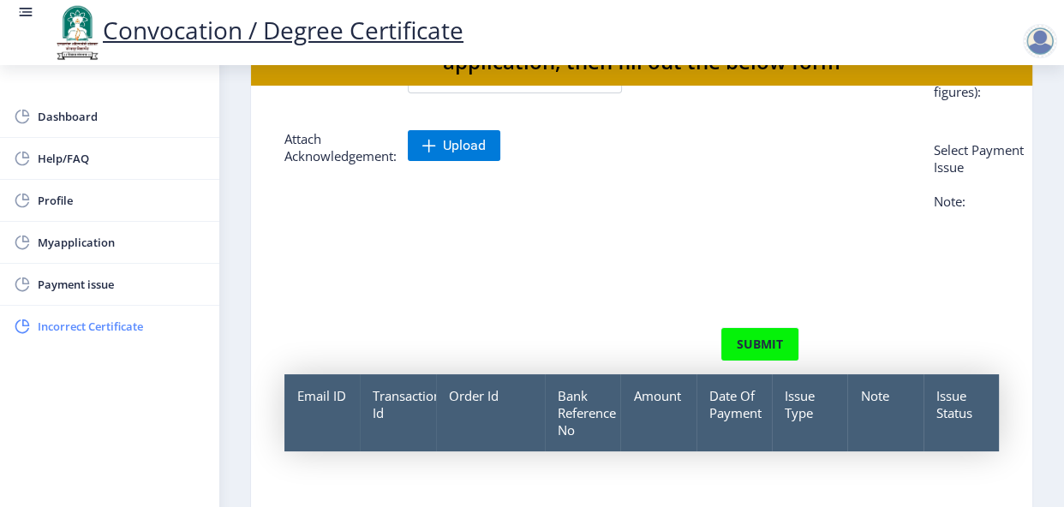
click at [65, 327] on span "Incorrect Certificate" at bounding box center [122, 326] width 168 height 21
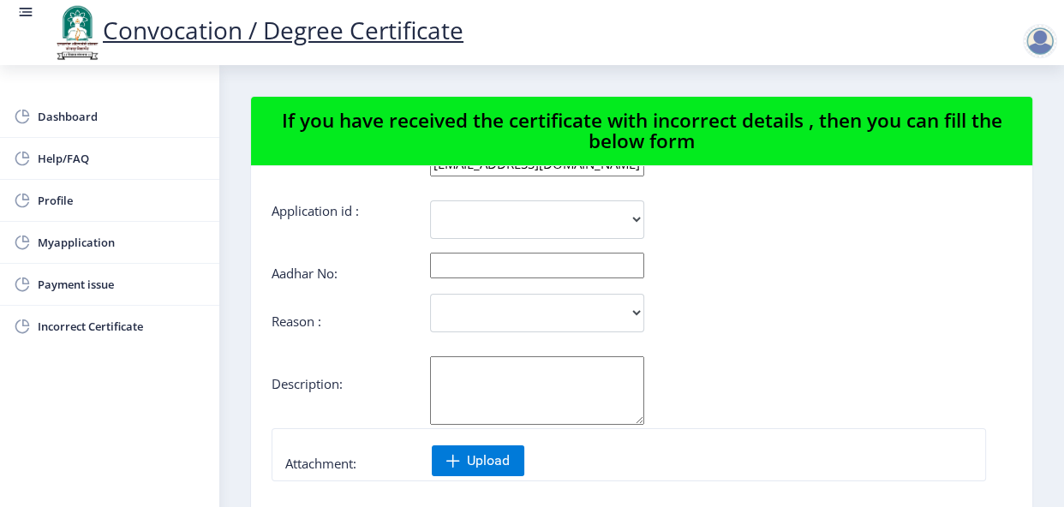
scroll to position [67, 0]
click at [865, 257] on form "Applicant Email Id : alishasayyed47@gmail.com Application id : 2387 Aadhar No: …" at bounding box center [641, 422] width 740 height 550
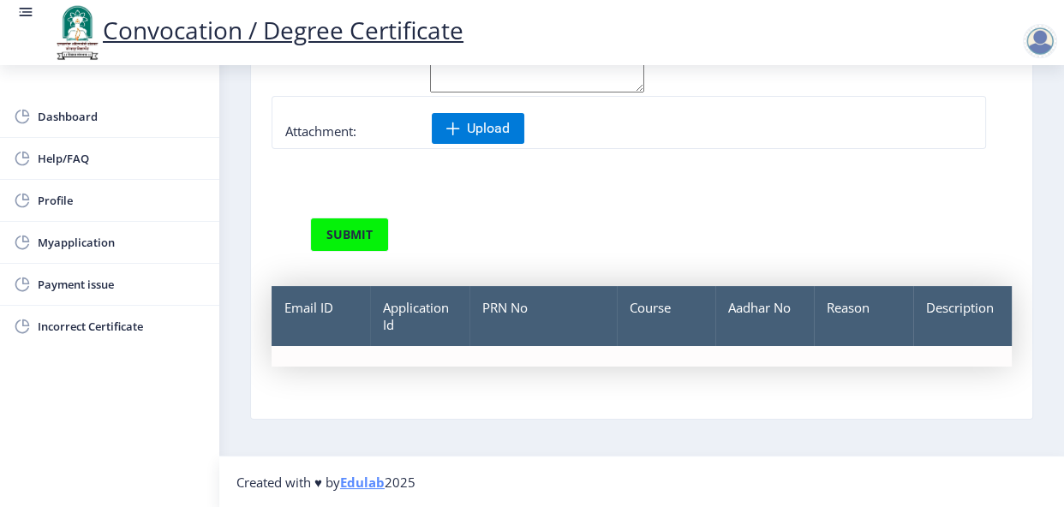
scroll to position [178, 0]
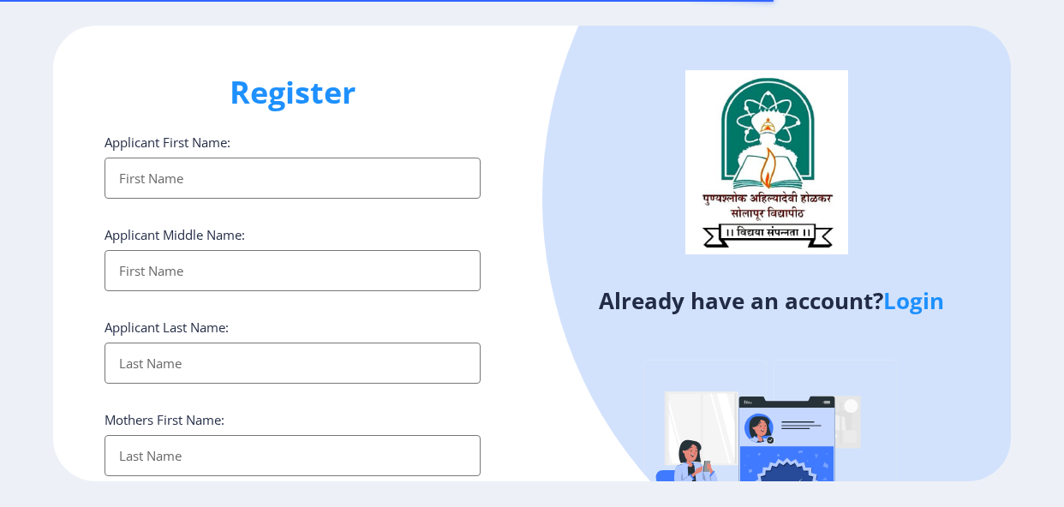
select select
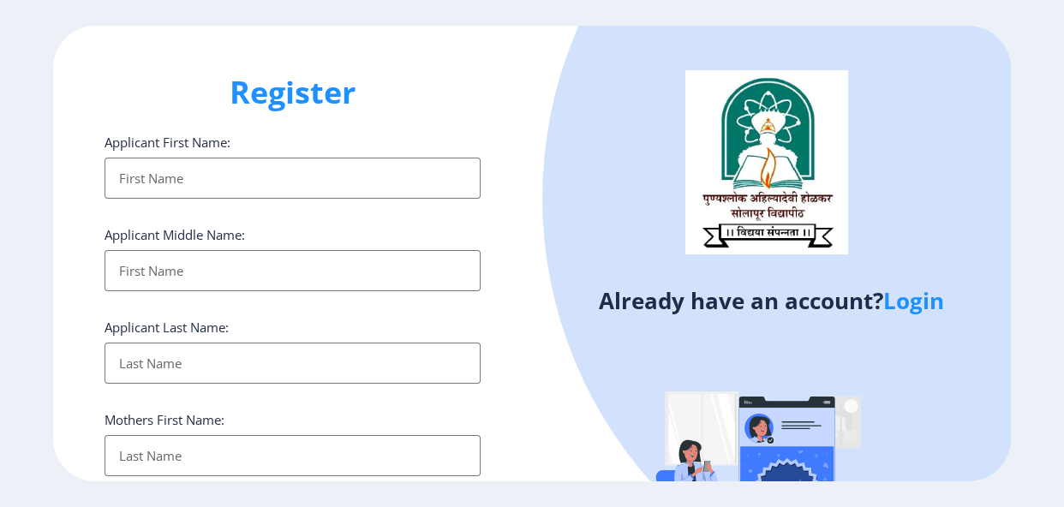
click at [318, 178] on input "Applicant First Name:" at bounding box center [292, 178] width 376 height 41
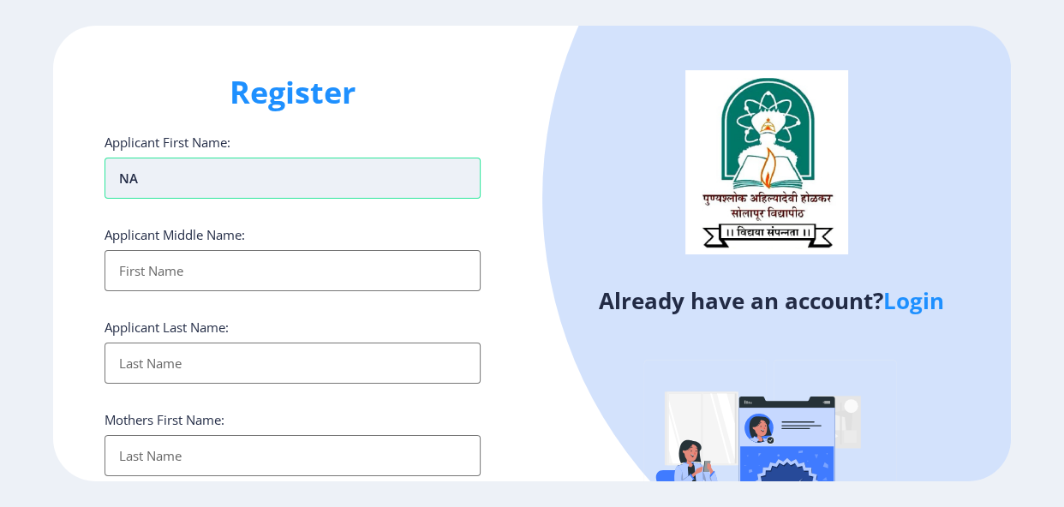
type input "N"
